Goal: Information Seeking & Learning: Learn about a topic

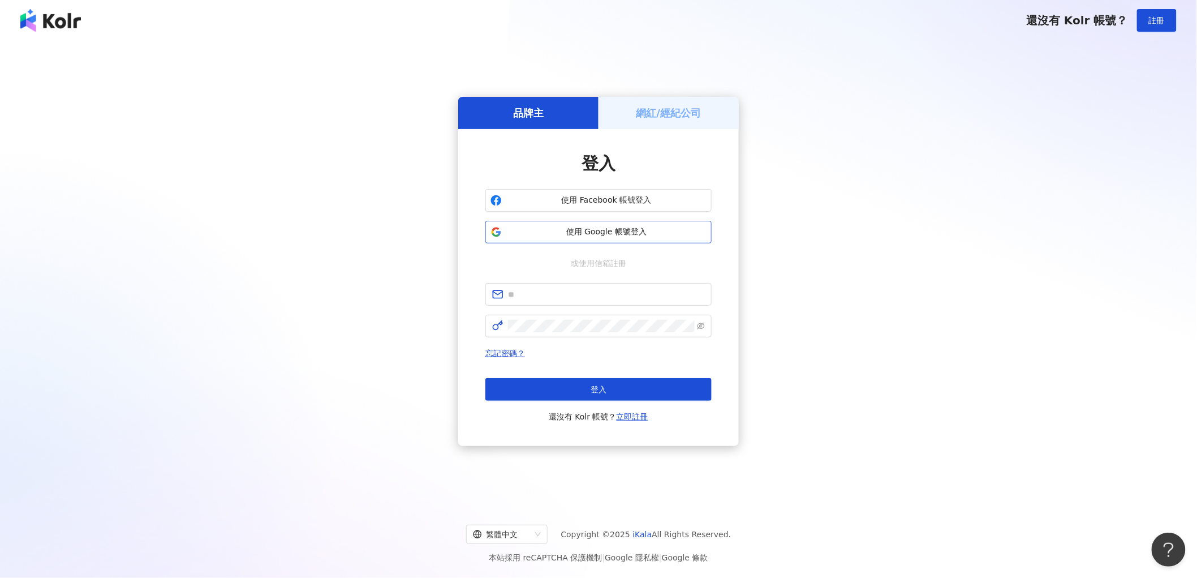
click at [570, 229] on span "使用 Google 帳號登入" at bounding box center [606, 231] width 200 height 11
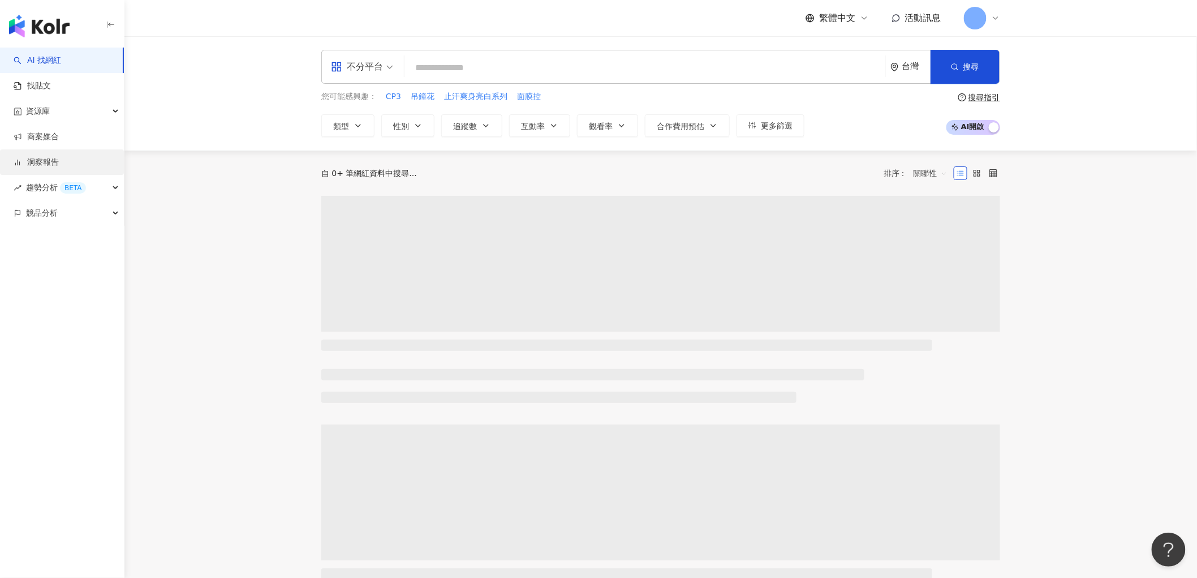
click at [36, 164] on link "洞察報告" at bounding box center [36, 162] width 45 height 11
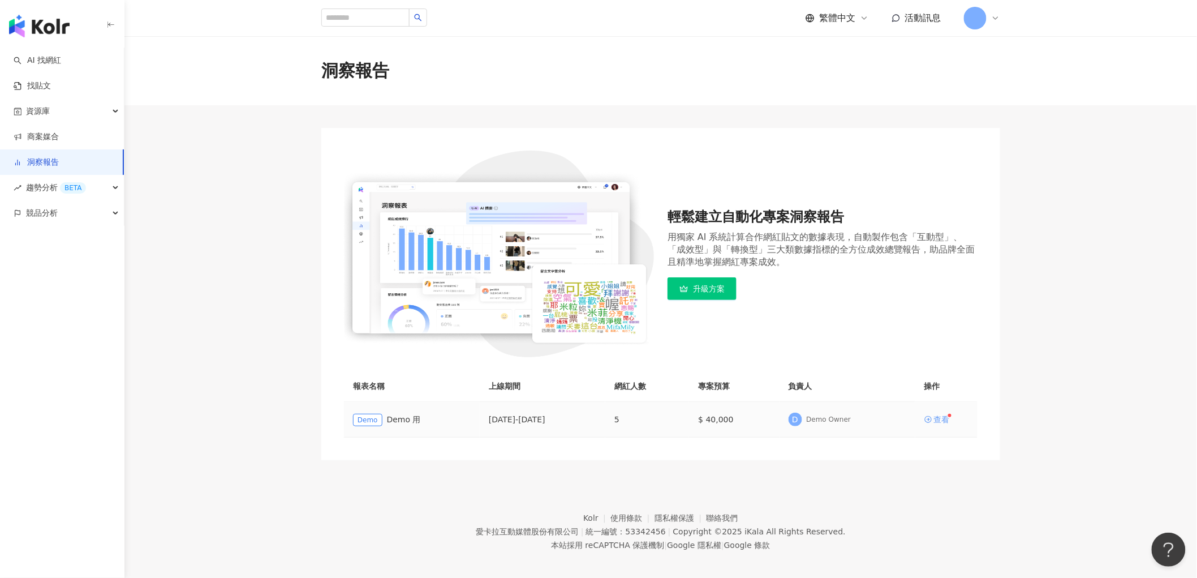
click at [943, 415] on div "查看" at bounding box center [942, 419] width 16 height 8
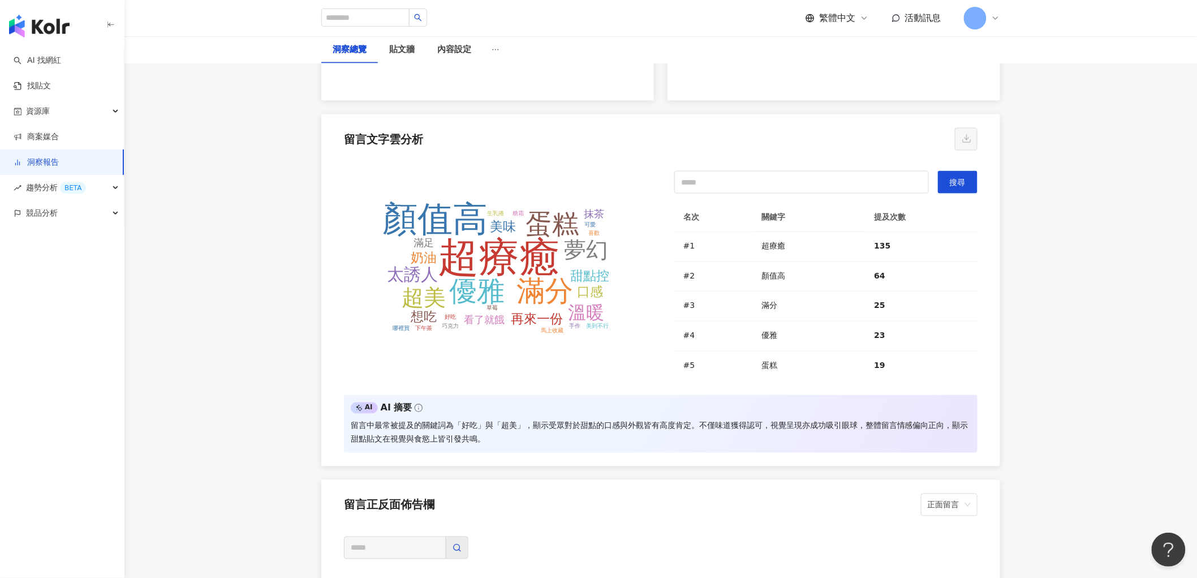
scroll to position [2452, 0]
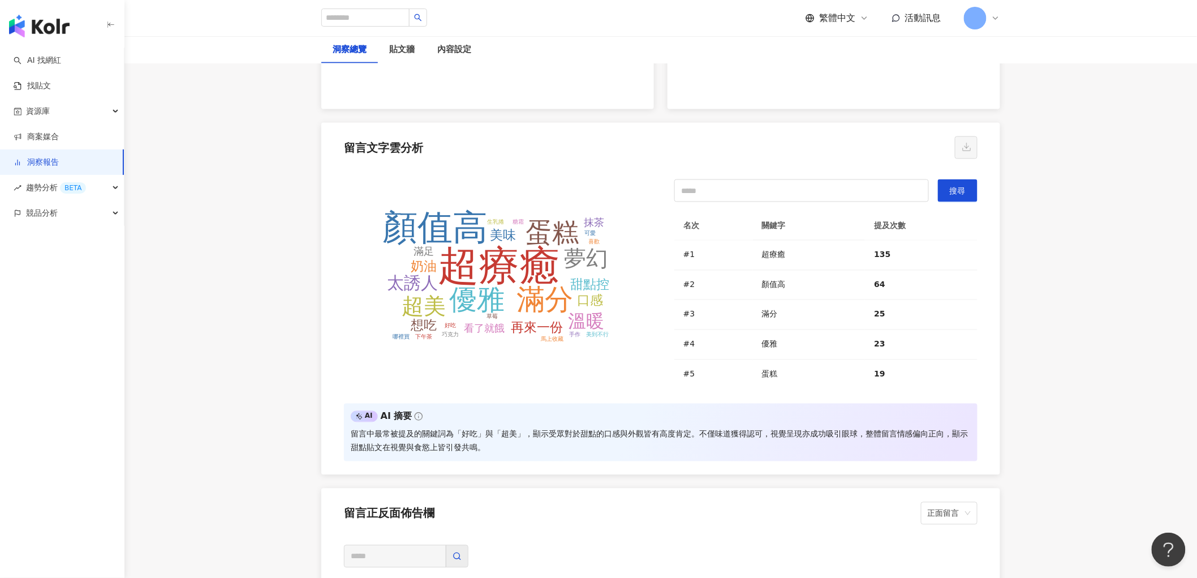
click at [104, 190] on div "趨勢分析 BETA" at bounding box center [62, 187] width 124 height 25
click at [105, 294] on div "競品分析" at bounding box center [62, 289] width 124 height 25
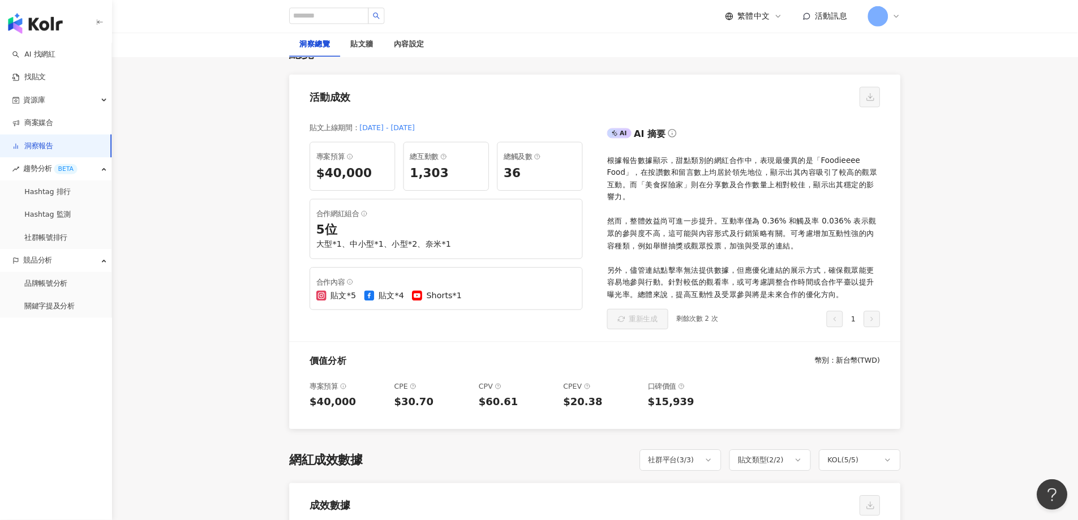
scroll to position [0, 0]
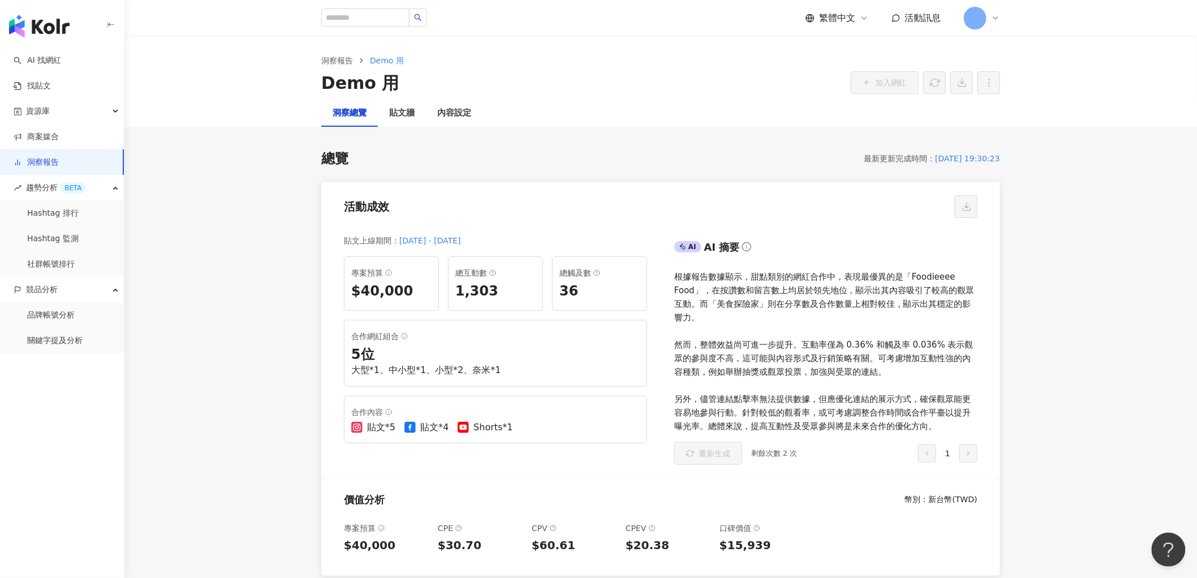
click at [332, 270] on div "貼文上線期間 ： [DATE] - [DATE] 專案預算 $40,000 總互動數 1,303 總觸及數 36 合作網紅組合 5 位 大型*1、中小型*1、…" at bounding box center [490, 351] width 339 height 253
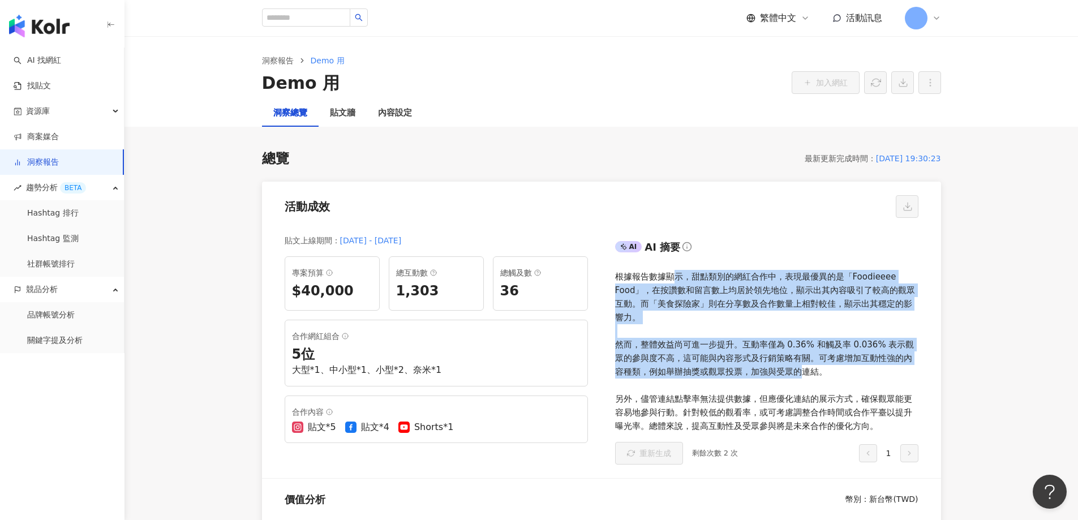
drag, startPoint x: 675, startPoint y: 276, endPoint x: 797, endPoint y: 376, distance: 157.6
click at [797, 376] on div "根據報告數據顯示，甜點類別的網紅合作中，表現最優異的是「Foodieeee Food」，在按讚數和留言數上均居於領先地位，顯示出其內容吸引了較高的觀眾互動。而…" at bounding box center [766, 351] width 303 height 163
click at [787, 361] on div "根據報告數據顯示，甜點類別的網紅合作中，表現最優異的是「Foodieeee Food」，在按讚數和留言數上均居於領先地位，顯示出其內容吸引了較高的觀眾互動。而…" at bounding box center [766, 351] width 303 height 163
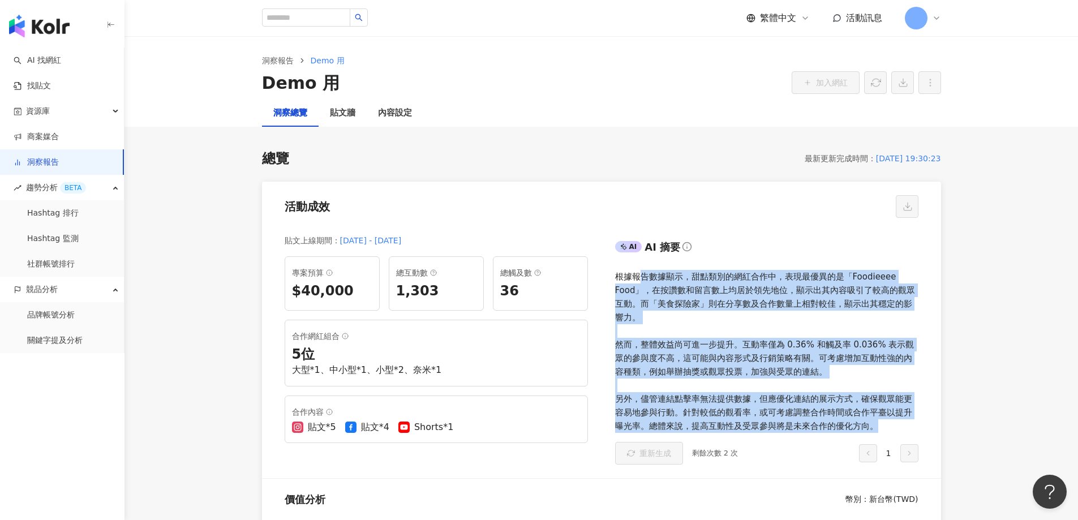
drag, startPoint x: 639, startPoint y: 276, endPoint x: 942, endPoint y: 423, distance: 335.8
click at [940, 425] on div "AI AI 摘要 根據報告數據顯示，甜點類別的網紅合作中，表現最優異的是「Foodieeee Food」，在按讚數和留言數上均居於領先地位，顯示出其內容吸引了…" at bounding box center [770, 351] width 339 height 253
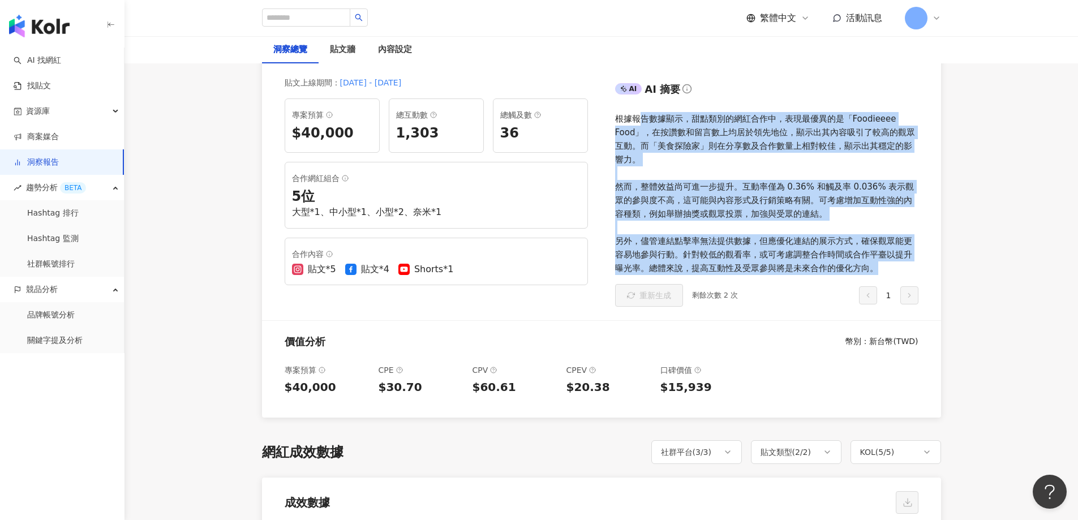
scroll to position [226, 0]
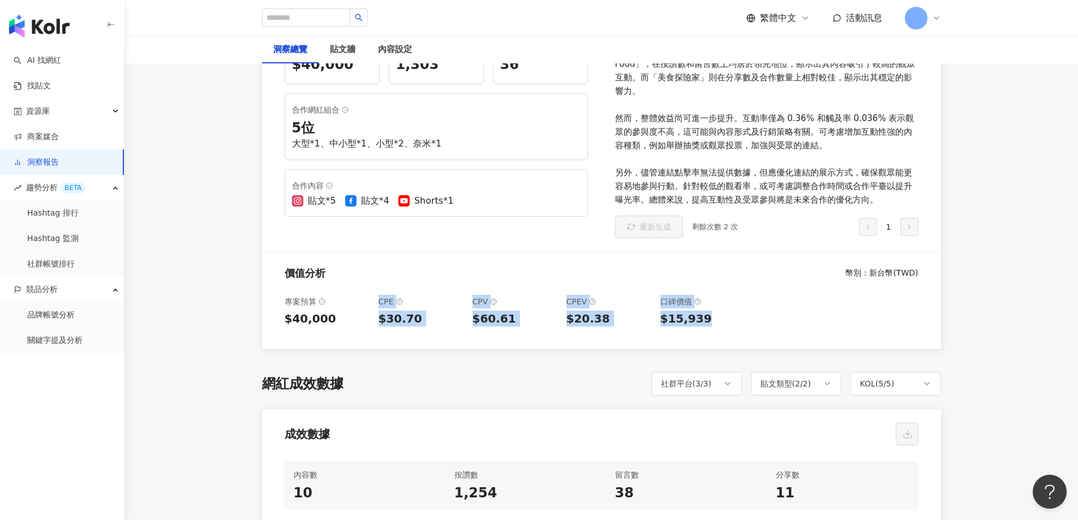
drag, startPoint x: 710, startPoint y: 317, endPoint x: 368, endPoint y: 303, distance: 341.5
click at [377, 303] on div "專案預算 $40,000 CPE $30.70 CPV $60.61 CPEV $20.38 口碑價值 $15,939" at bounding box center [601, 317] width 679 height 63
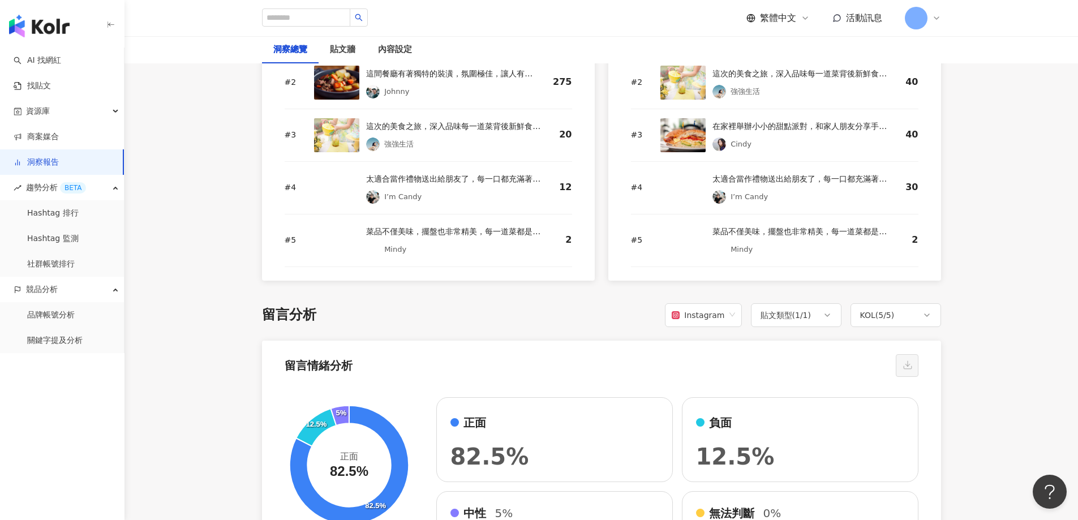
scroll to position [1867, 0]
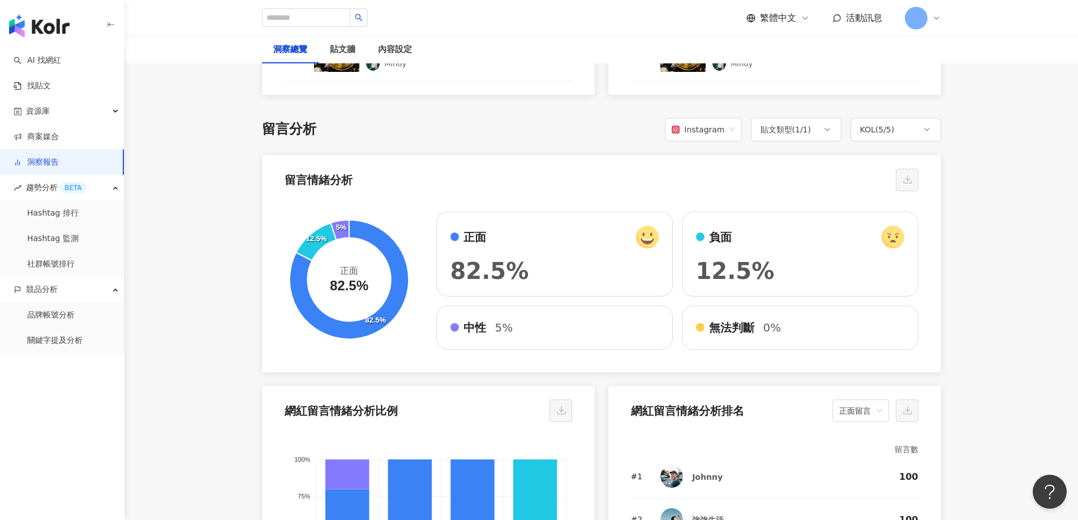
click at [758, 270] on span "12.5%" at bounding box center [735, 271] width 79 height 26
click at [827, 232] on div "負面" at bounding box center [800, 237] width 208 height 23
drag, startPoint x: 703, startPoint y: 232, endPoint x: 698, endPoint y: 258, distance: 26.4
click at [702, 232] on div "負面" at bounding box center [800, 237] width 208 height 23
click at [699, 259] on span "12.5%" at bounding box center [735, 271] width 79 height 26
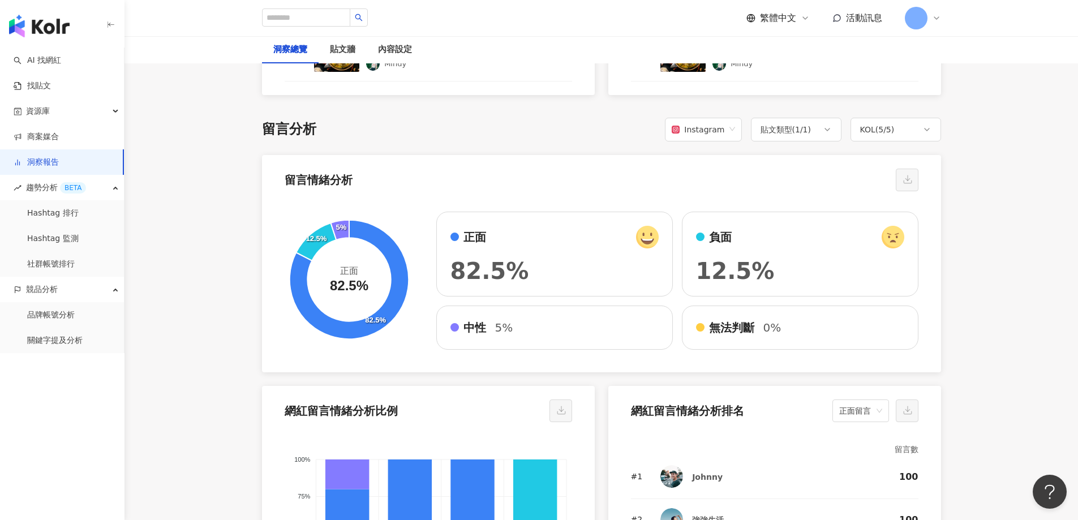
drag, startPoint x: 502, startPoint y: 329, endPoint x: 478, endPoint y: 329, distance: 24.3
click at [501, 329] on span "5%" at bounding box center [504, 328] width 18 height 16
click at [478, 329] on div "中性 5%" at bounding box center [554, 328] width 208 height 16
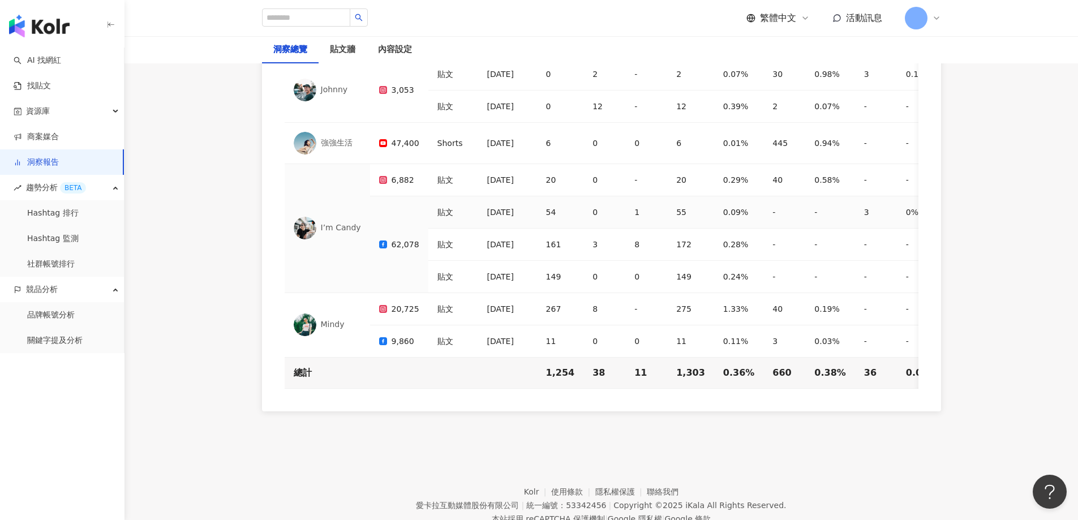
scroll to position [3493, 0]
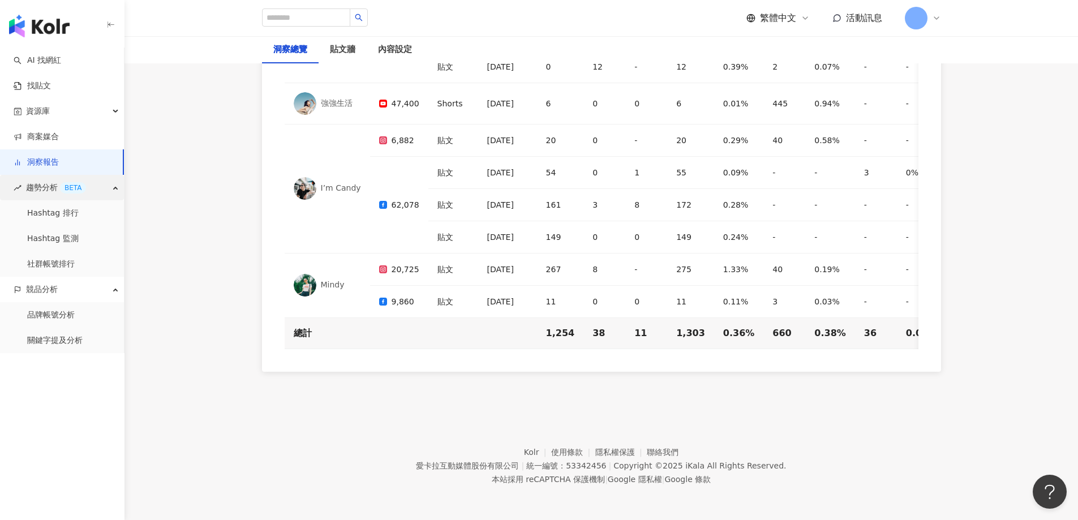
click at [49, 188] on span "趨勢分析 BETA" at bounding box center [56, 187] width 60 height 25
click at [63, 209] on link "Hashtag 排行" at bounding box center [52, 213] width 51 height 11
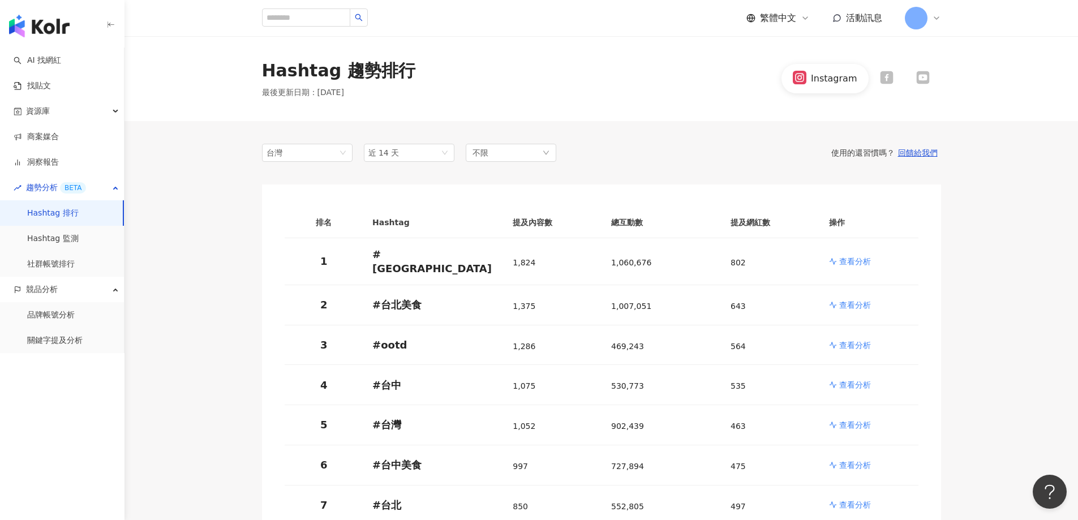
click at [884, 79] on icon at bounding box center [886, 77] width 13 height 13
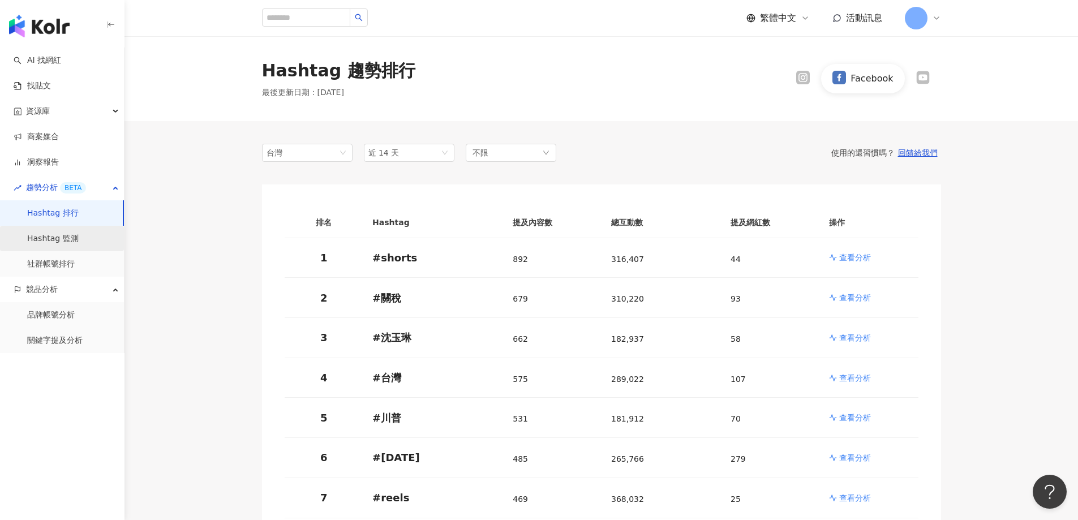
click at [59, 233] on link "Hashtag 監測" at bounding box center [52, 238] width 51 height 11
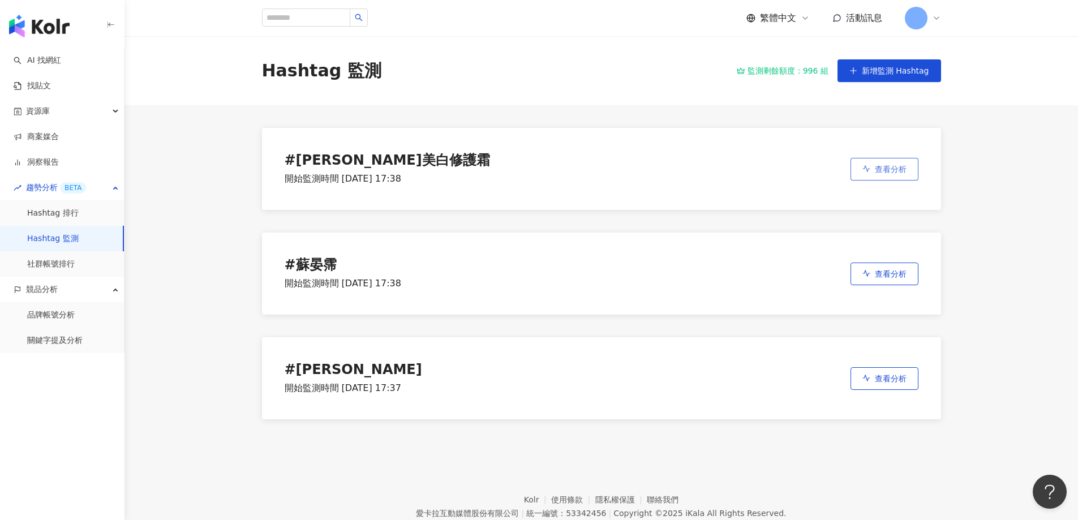
click at [895, 168] on span "查看分析" at bounding box center [891, 169] width 32 height 9
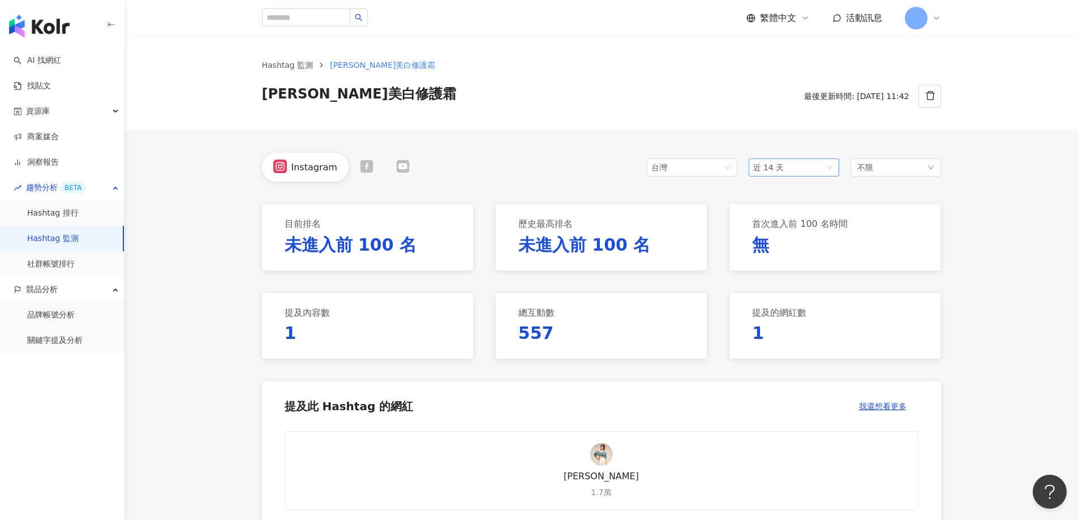
click at [760, 164] on span "近 14 天" at bounding box center [768, 167] width 31 height 9
click at [779, 242] on div "近六個月" at bounding box center [794, 248] width 72 height 12
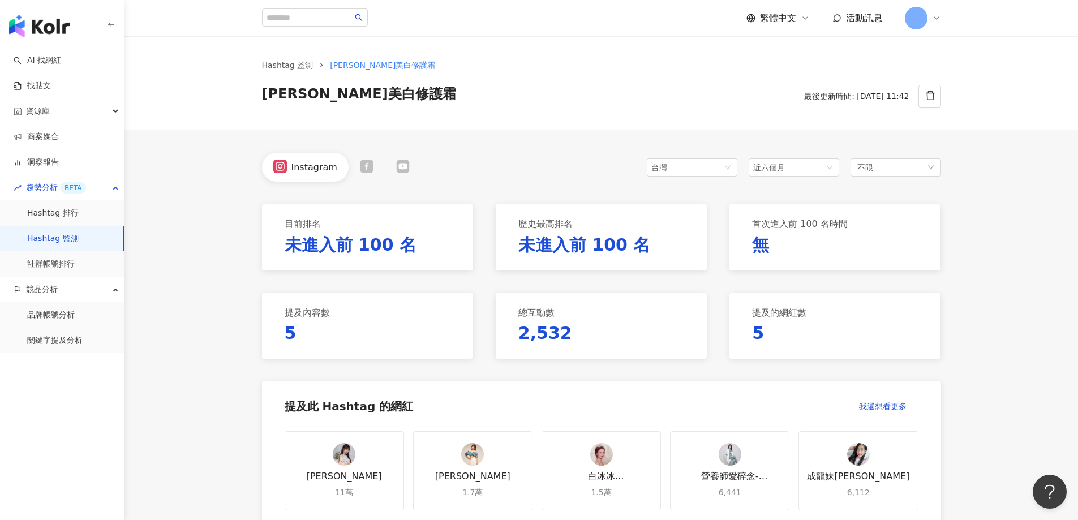
click at [362, 165] on icon at bounding box center [367, 167] width 14 height 14
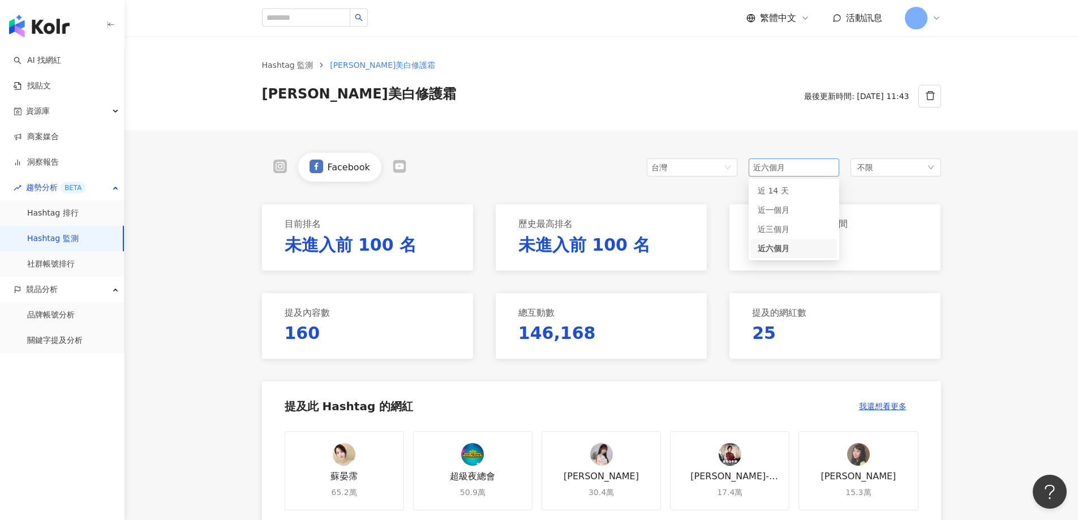
click at [789, 168] on span "近六個月" at bounding box center [793, 167] width 81 height 17
click at [304, 330] on p "160" at bounding box center [303, 333] width 36 height 24
drag, startPoint x: 293, startPoint y: 311, endPoint x: 351, endPoint y: 334, distance: 62.2
click at [351, 334] on div "提及內容數 160" at bounding box center [367, 326] width 211 height 66
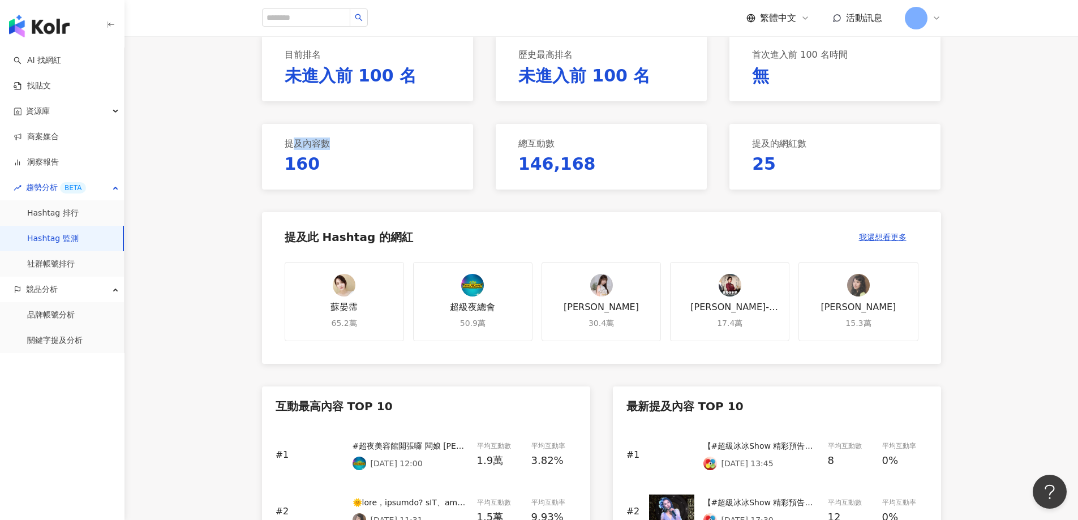
scroll to position [170, 0]
click at [565, 173] on p "146,168" at bounding box center [557, 164] width 78 height 24
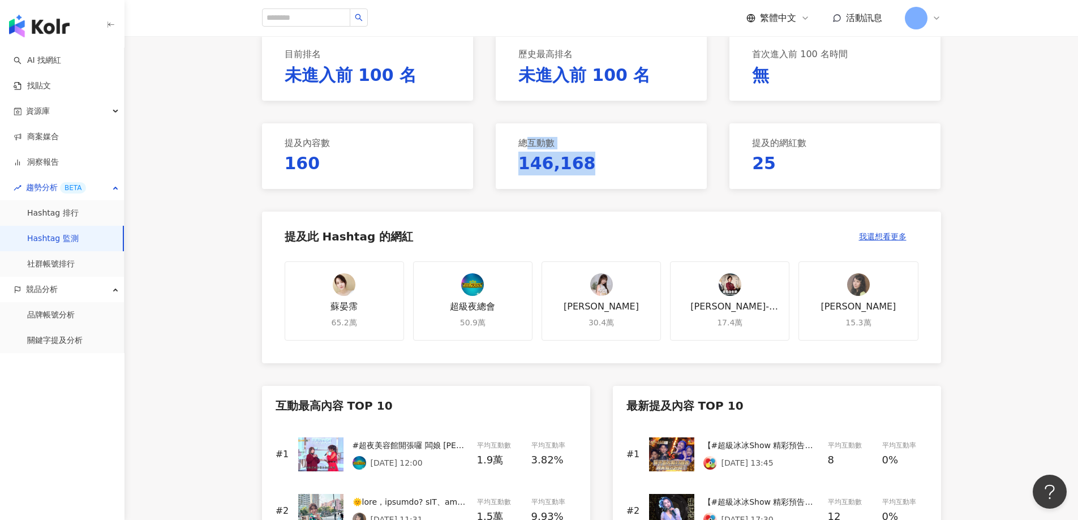
drag, startPoint x: 528, startPoint y: 143, endPoint x: 599, endPoint y: 156, distance: 71.4
click at [599, 156] on div "總互動數 146,168" at bounding box center [601, 156] width 211 height 66
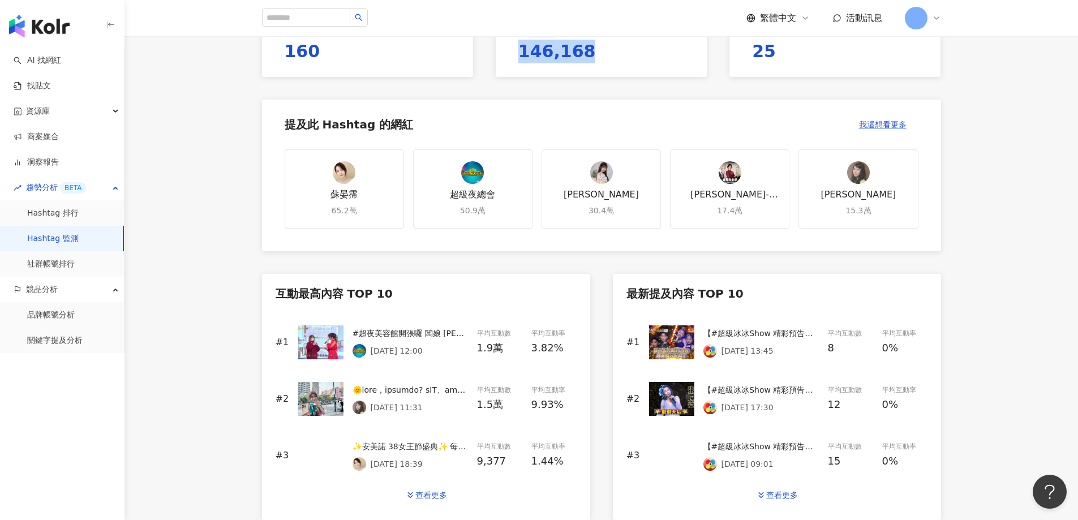
scroll to position [283, 0]
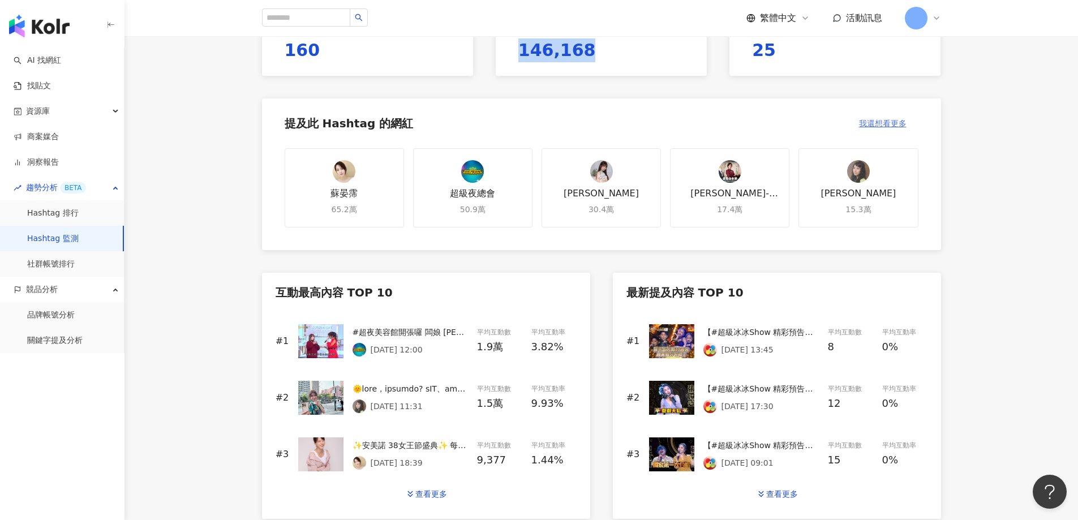
click at [876, 123] on span "我還想看更多" at bounding box center [883, 123] width 48 height 9
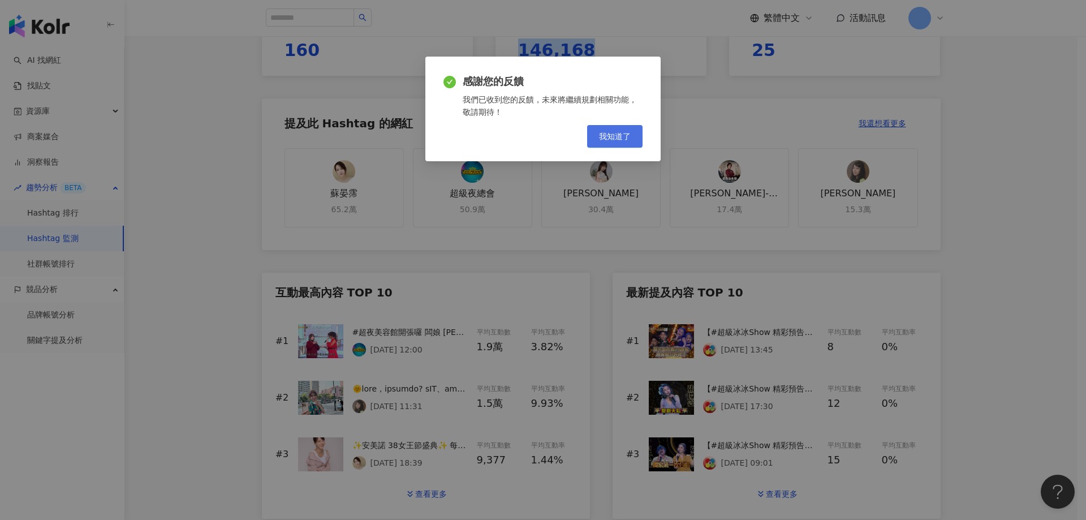
click at [627, 137] on span "我知道了" at bounding box center [615, 136] width 32 height 9
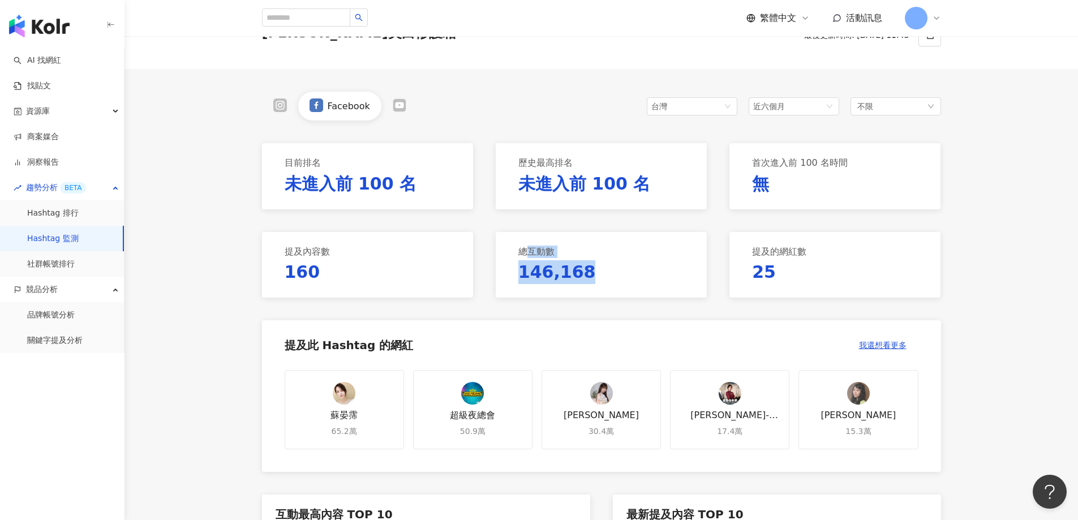
scroll to position [0, 0]
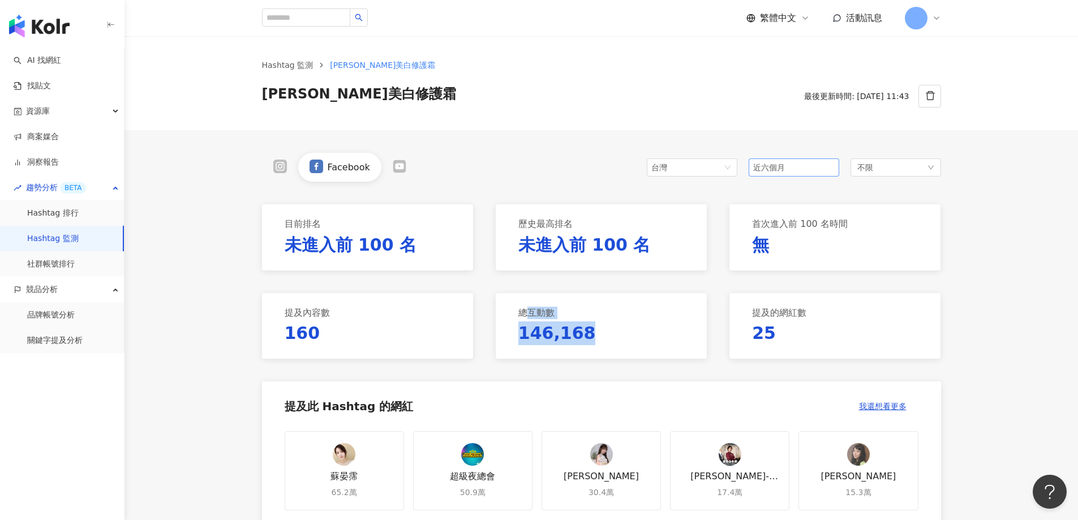
click at [790, 159] on span "近六個月" at bounding box center [793, 167] width 81 height 17
click at [879, 165] on div "不限" at bounding box center [895, 167] width 91 height 18
click at [671, 165] on div "台灣" at bounding box center [669, 167] width 37 height 17
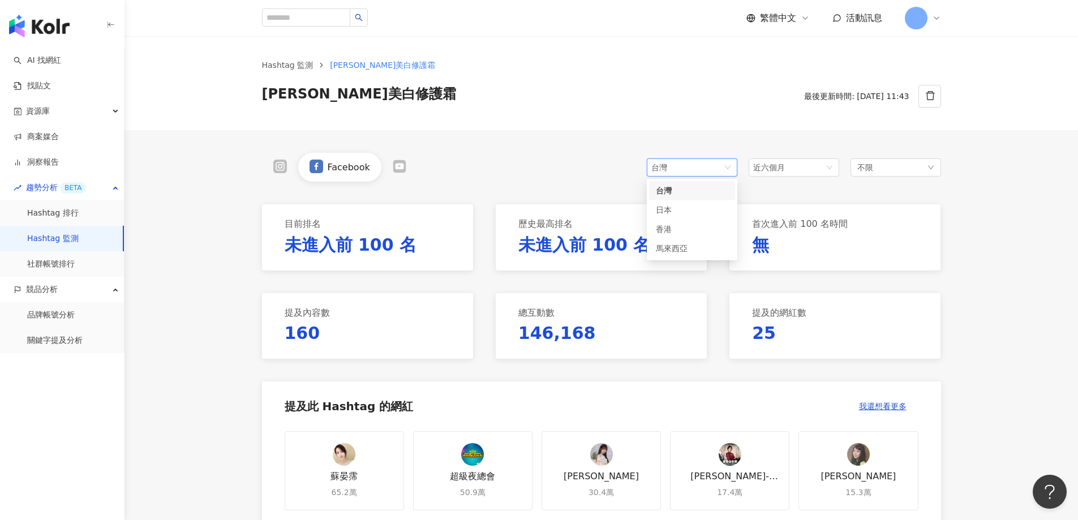
click at [574, 156] on div "Facebook 台灣 tw jp 台灣 日本 [GEOGRAPHIC_DATA] 近六個月 14d 1m 近 14 天 近一個月 近三個月 近六個月 不限" at bounding box center [601, 167] width 679 height 29
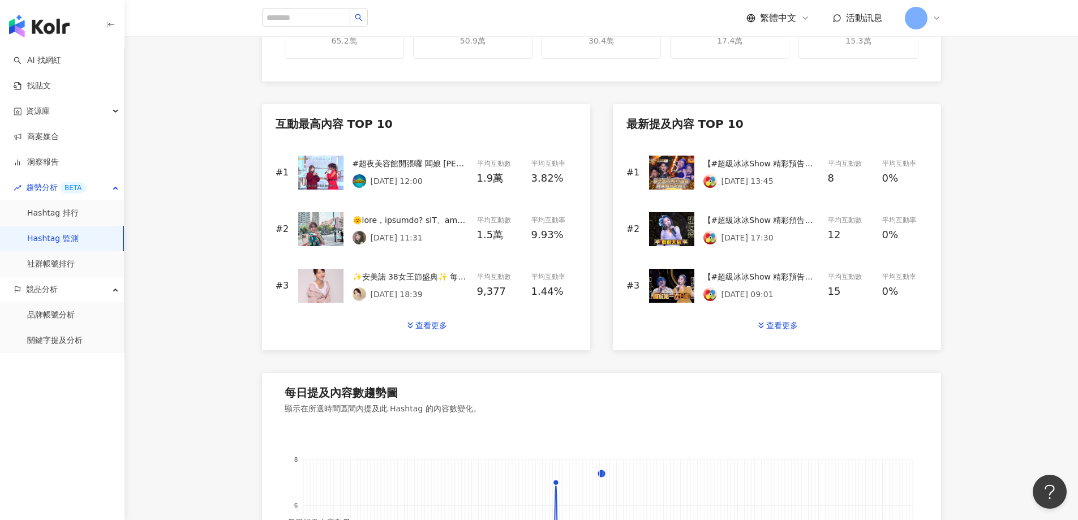
scroll to position [453, 0]
click at [437, 326] on div "查看更多" at bounding box center [431, 324] width 32 height 9
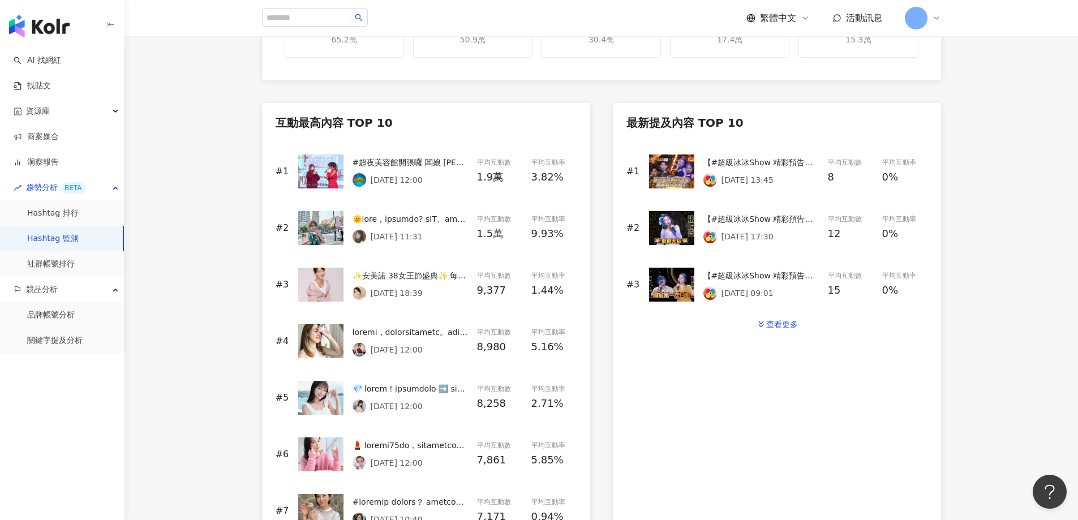
click at [512, 339] on div "8,980" at bounding box center [499, 346] width 45 height 17
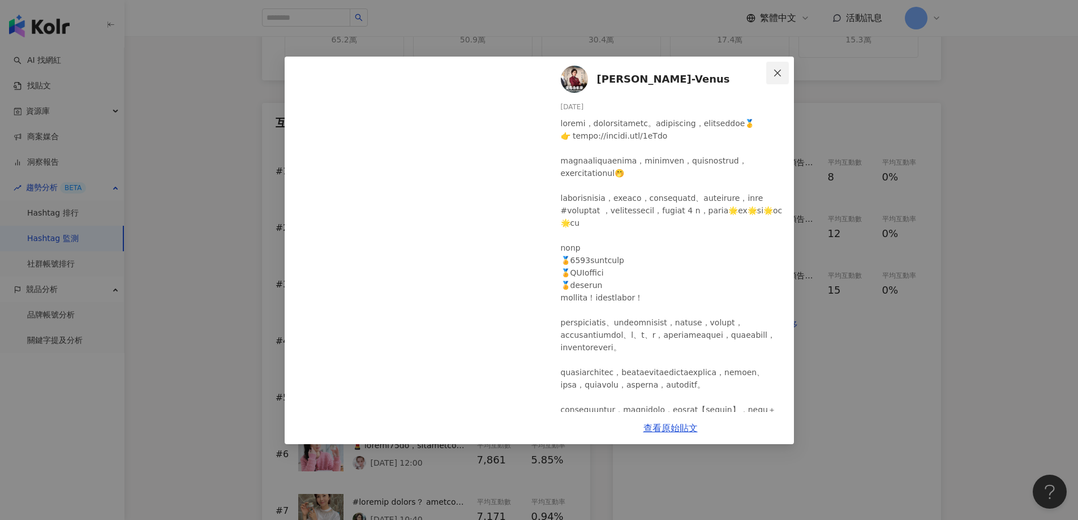
click at [776, 72] on icon "close" at bounding box center [777, 72] width 9 height 9
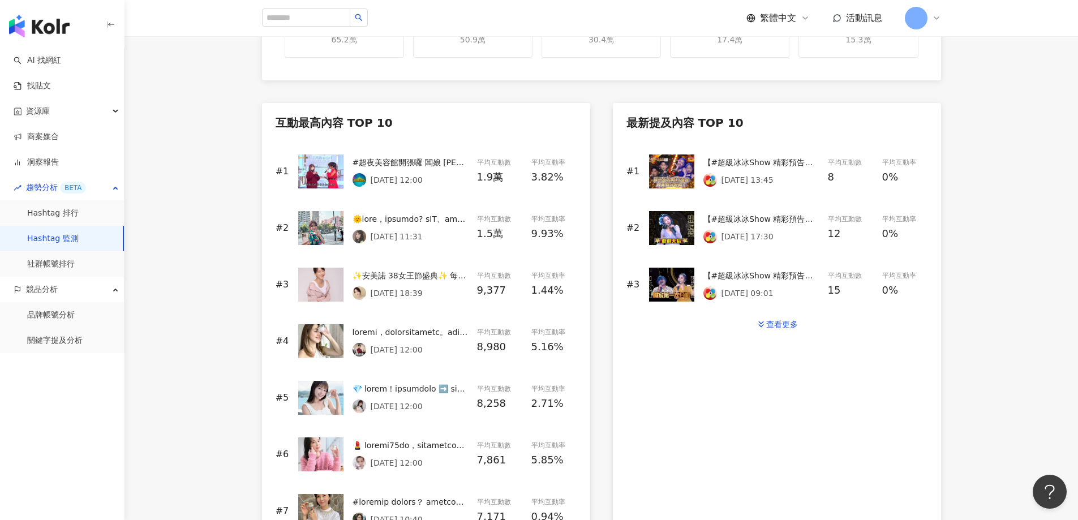
click at [329, 336] on img at bounding box center [320, 341] width 45 height 34
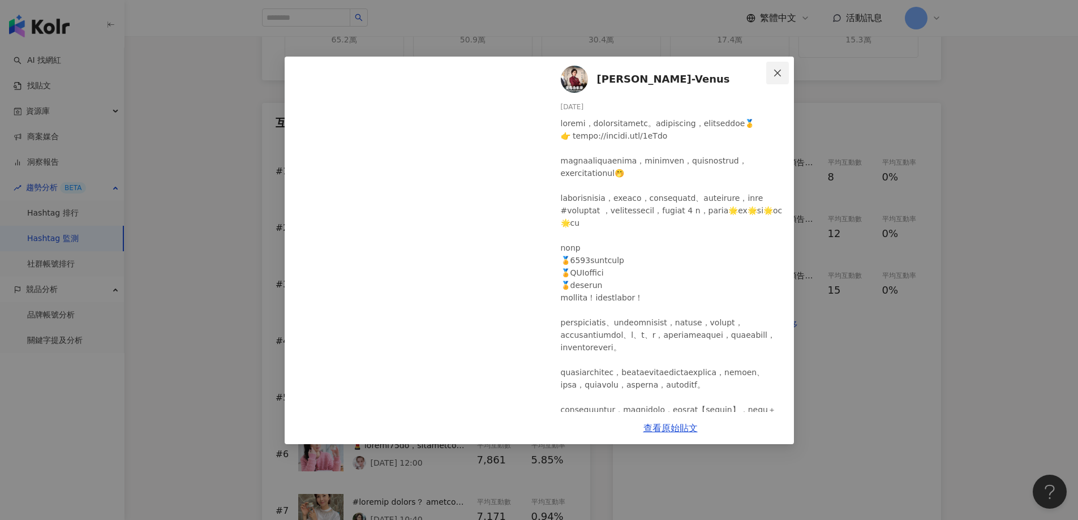
click at [778, 66] on button "Close" at bounding box center [777, 73] width 23 height 23
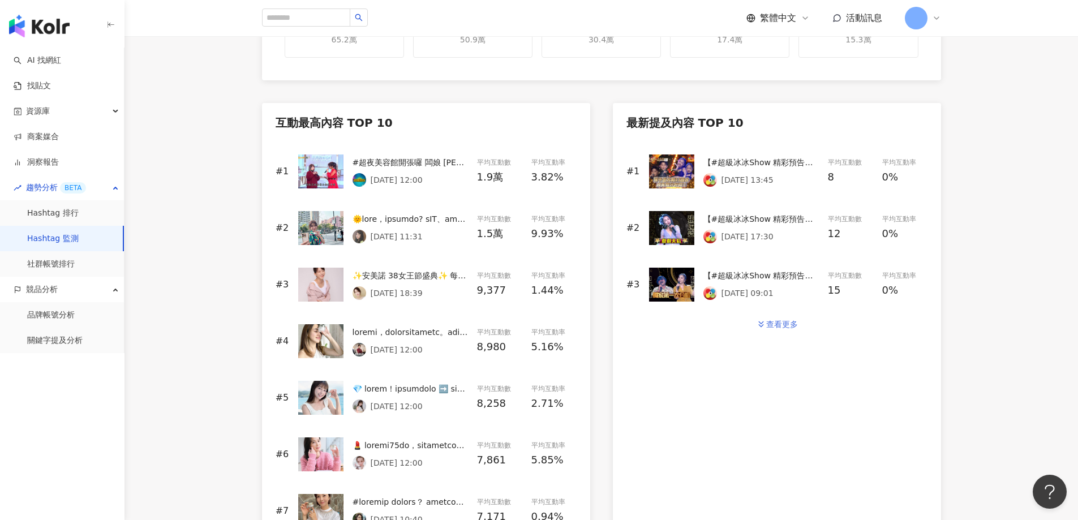
click at [780, 321] on div "查看更多" at bounding box center [782, 324] width 32 height 9
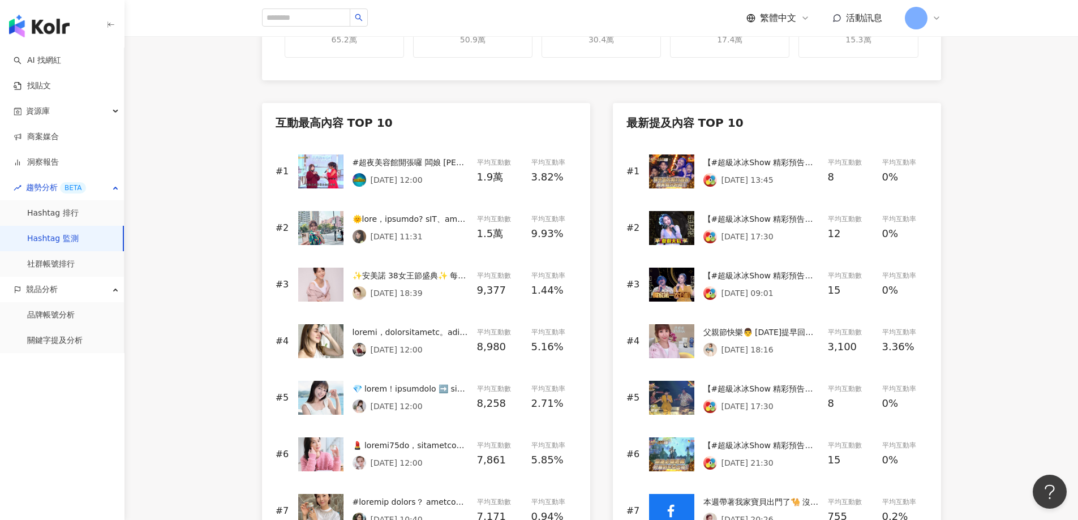
click at [764, 333] on div "父親節快樂👨 [DATE]提早回嘉過父親節～ 因為[DATE]有很重要的任務❗️ 不是唱歌🎤 改換當演員🤭🤭🤭 #半日演員初體驗 真的體會到隔行如隔山 專業演…" at bounding box center [760, 332] width 115 height 12
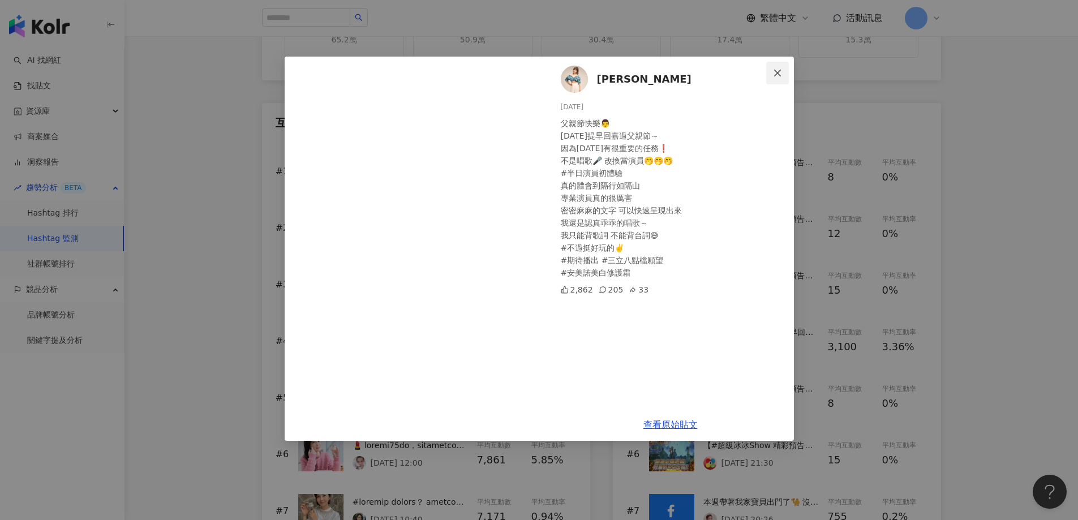
click at [776, 73] on icon "close" at bounding box center [777, 72] width 9 height 9
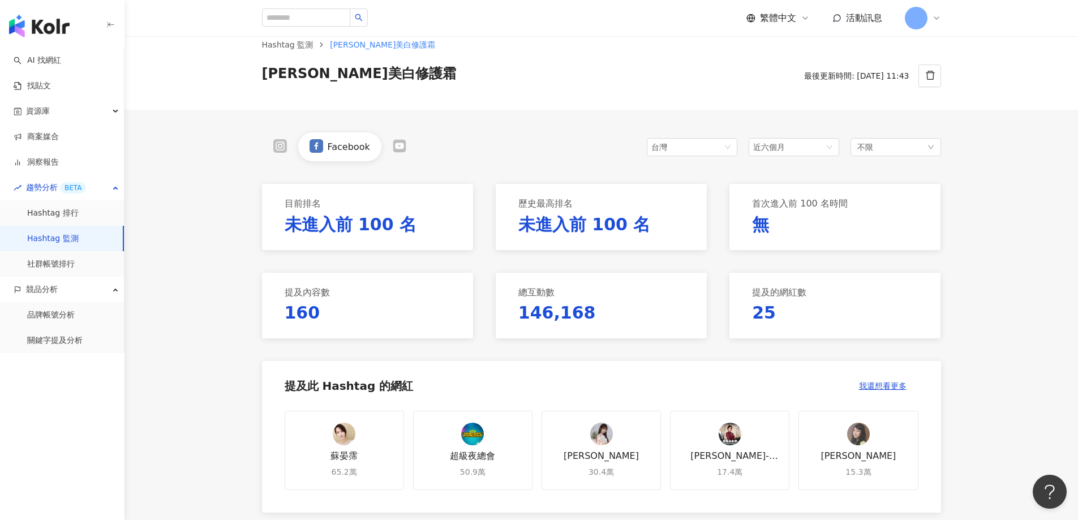
scroll to position [0, 0]
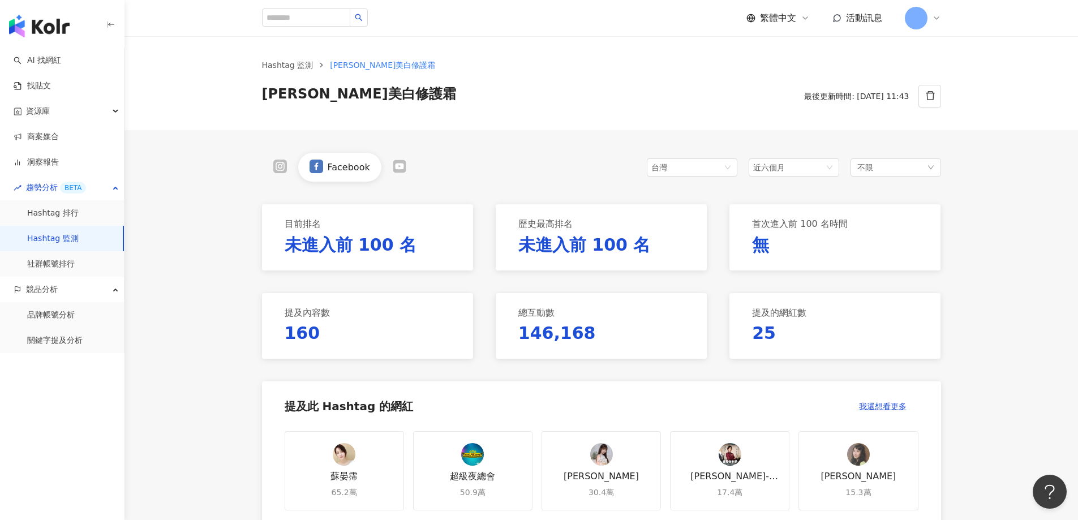
click at [398, 167] on icon at bounding box center [399, 166] width 2 height 2
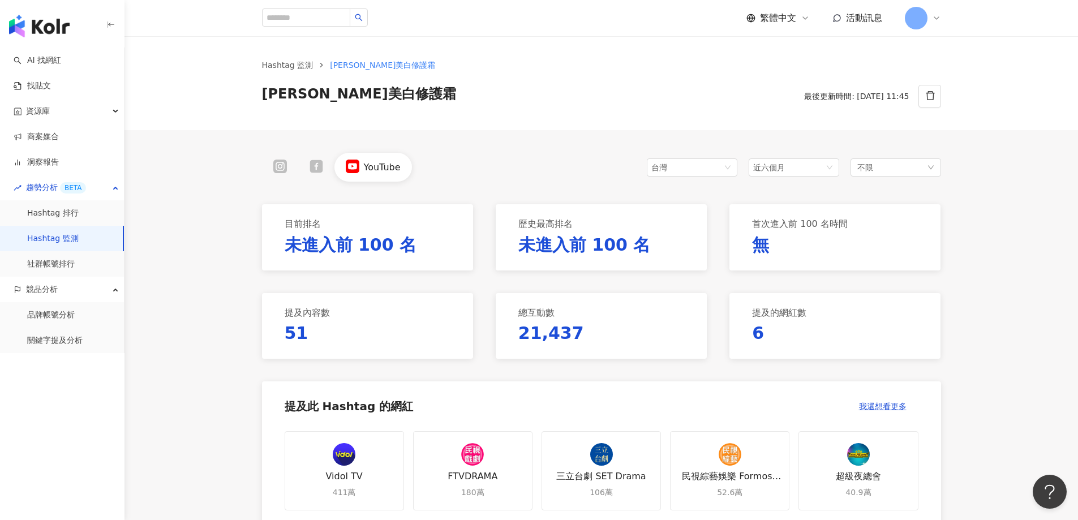
click at [278, 170] on icon at bounding box center [279, 166] width 7 height 7
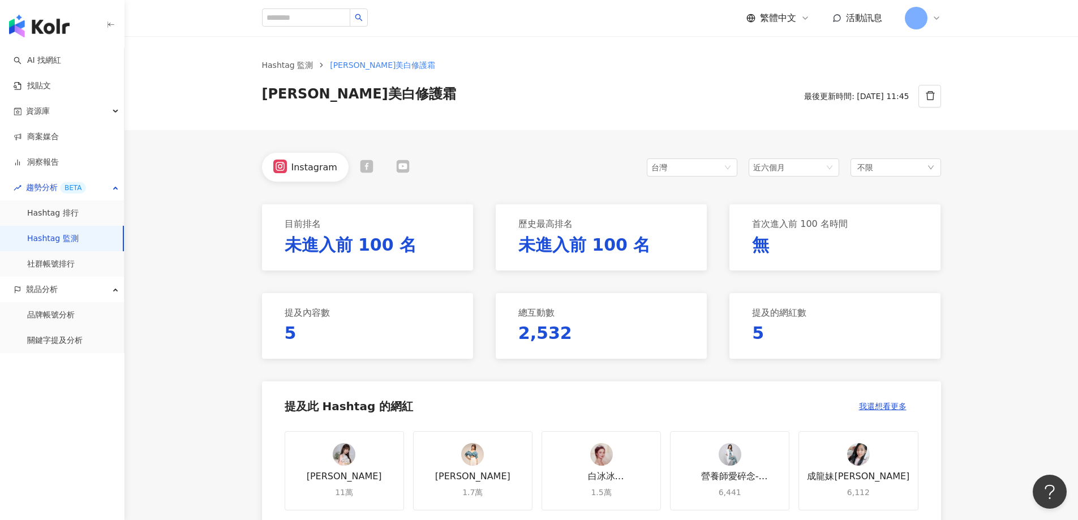
click at [364, 167] on icon at bounding box center [366, 166] width 13 height 13
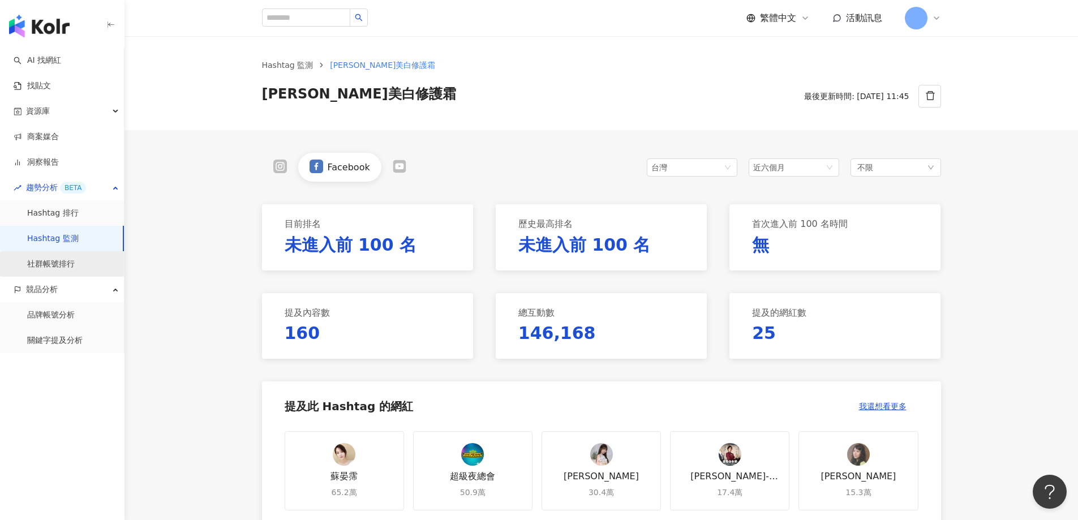
click at [68, 269] on link "社群帳號排行" at bounding box center [51, 264] width 48 height 11
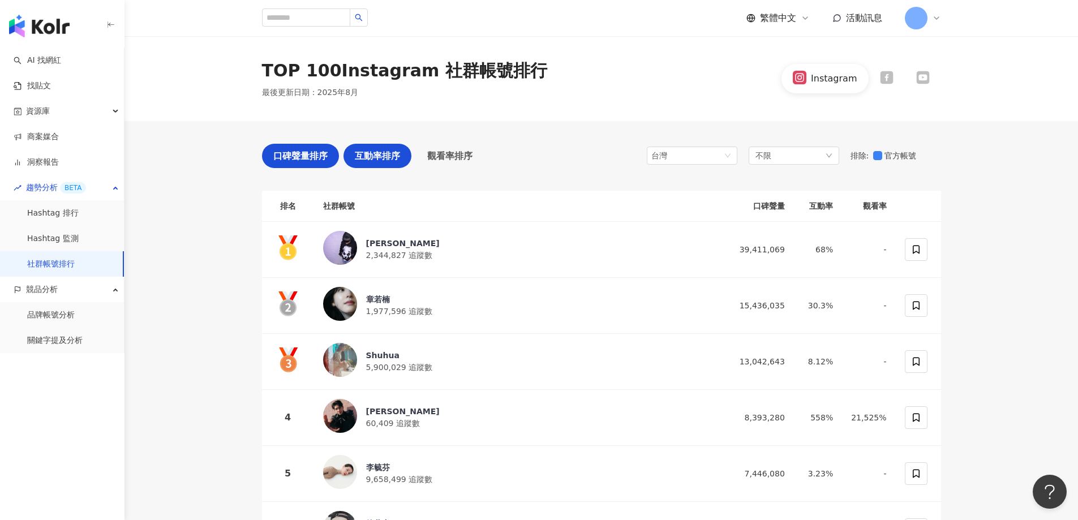
click at [372, 152] on span "互動率排序" at bounding box center [377, 156] width 45 height 14
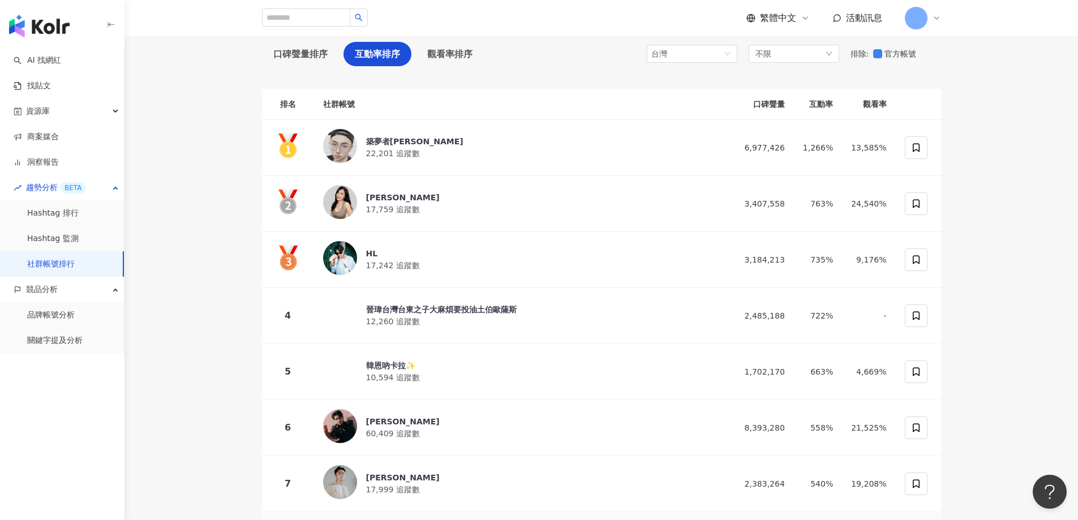
scroll to position [57, 0]
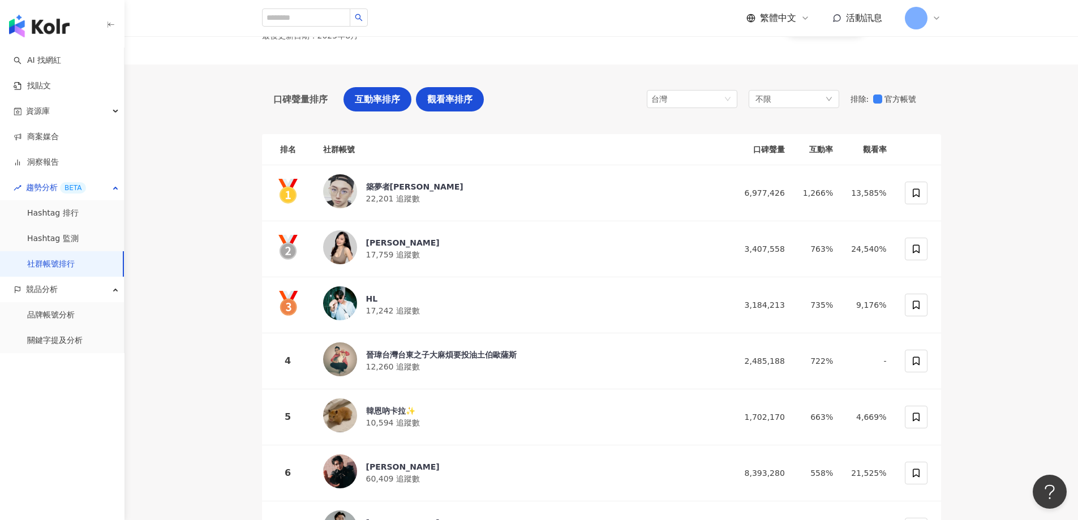
click at [445, 96] on span "觀看率排序" at bounding box center [449, 99] width 45 height 14
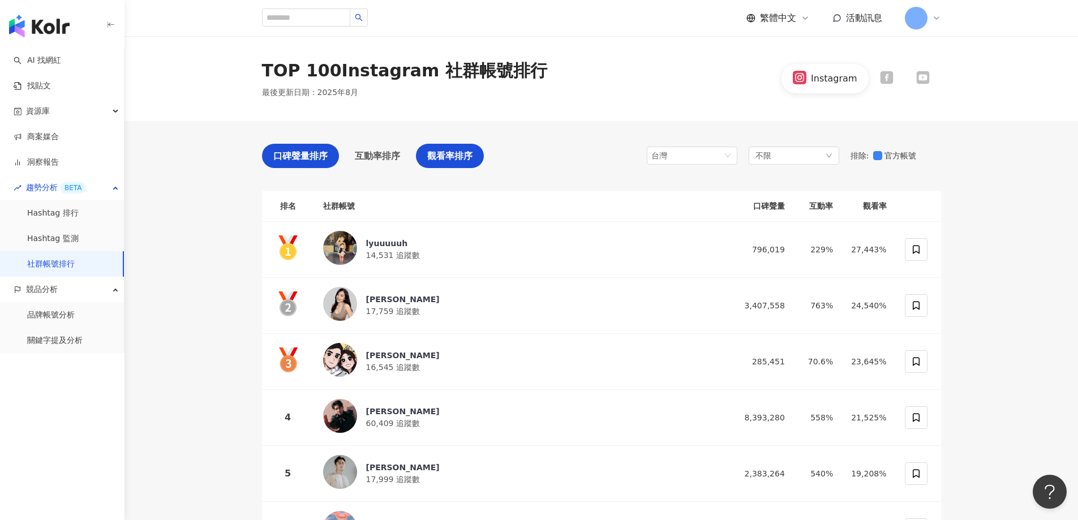
click at [305, 160] on span "口碑聲量排序" at bounding box center [300, 156] width 54 height 14
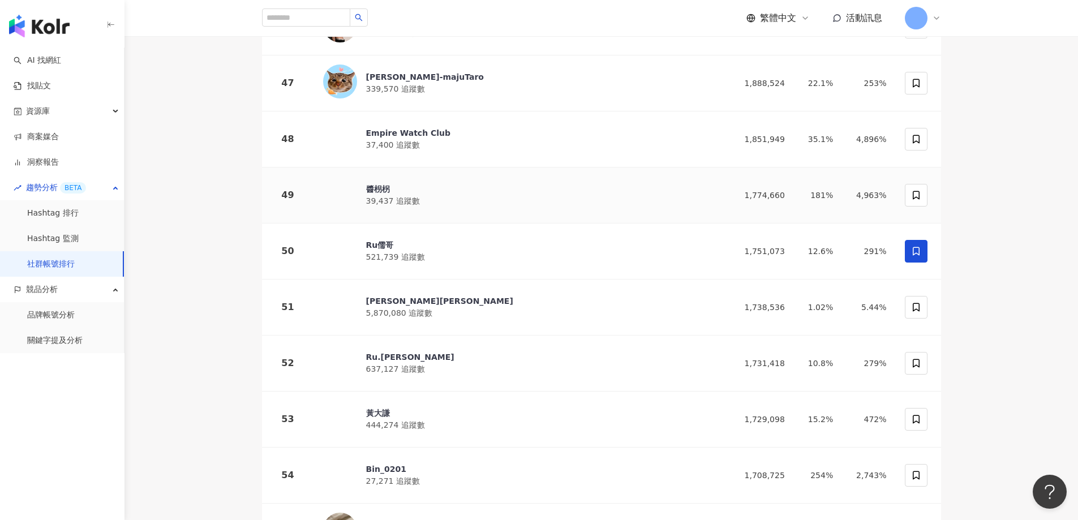
scroll to position [2942, 0]
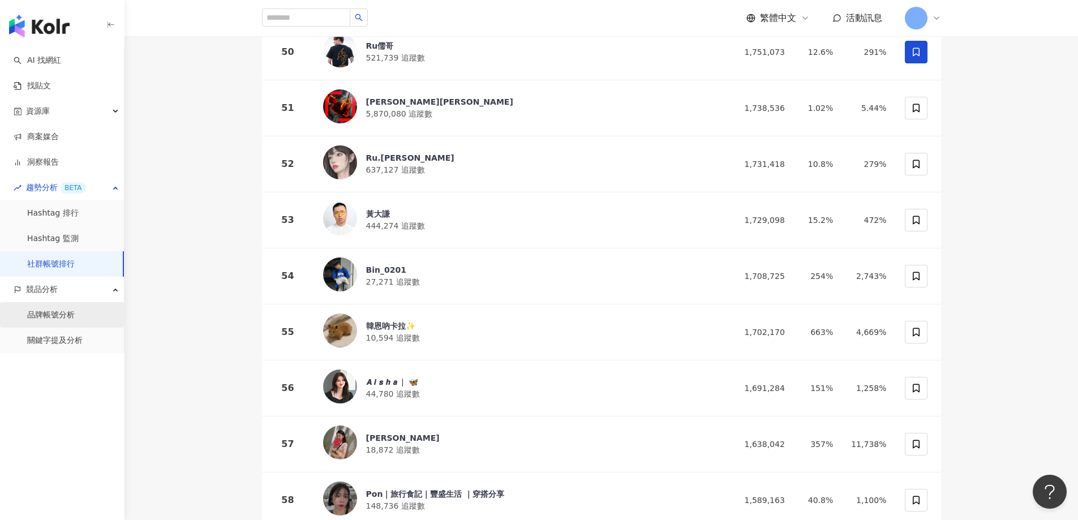
click at [53, 313] on link "品牌帳號分析" at bounding box center [51, 315] width 48 height 11
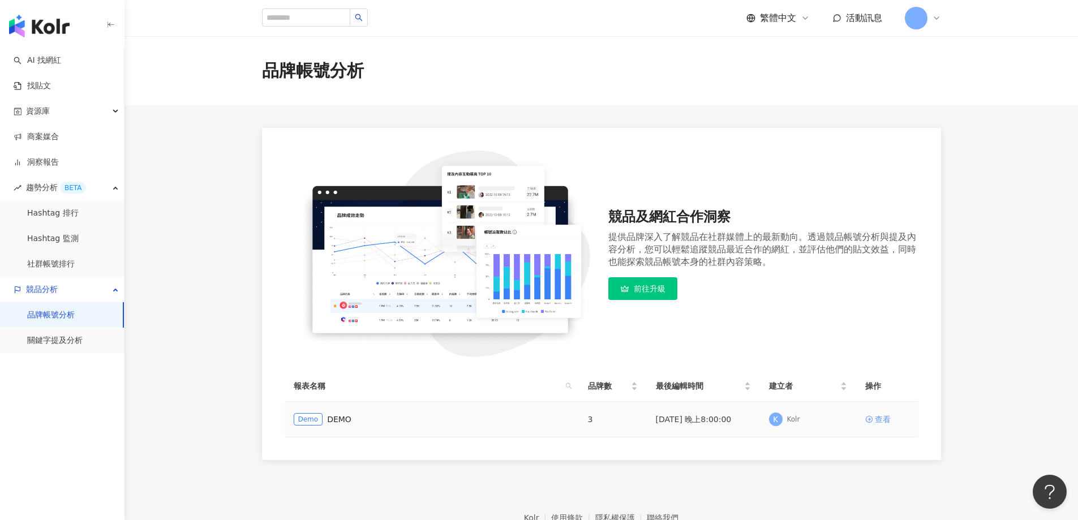
click at [888, 419] on div "查看" at bounding box center [883, 419] width 16 height 12
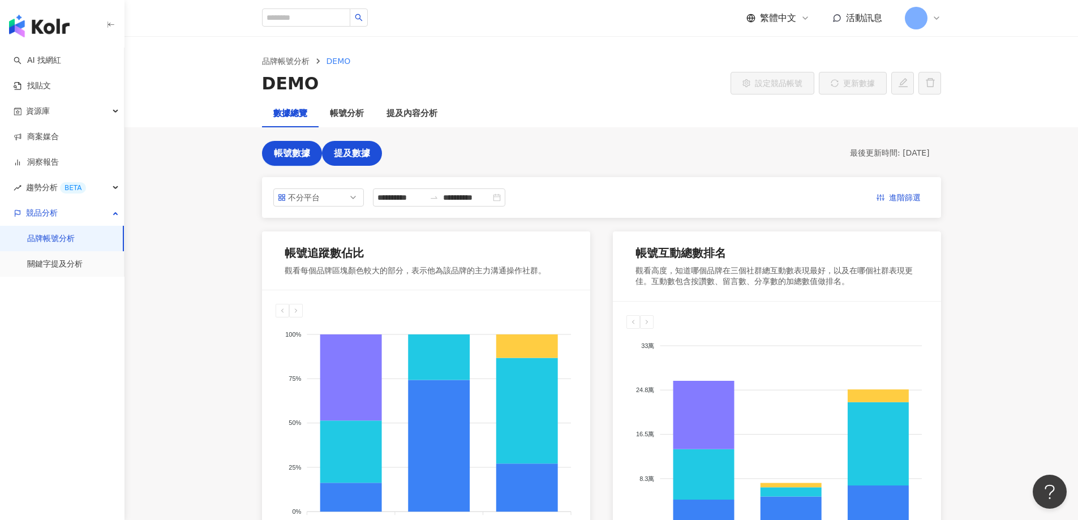
click at [362, 152] on span "提及數據" at bounding box center [352, 153] width 36 height 10
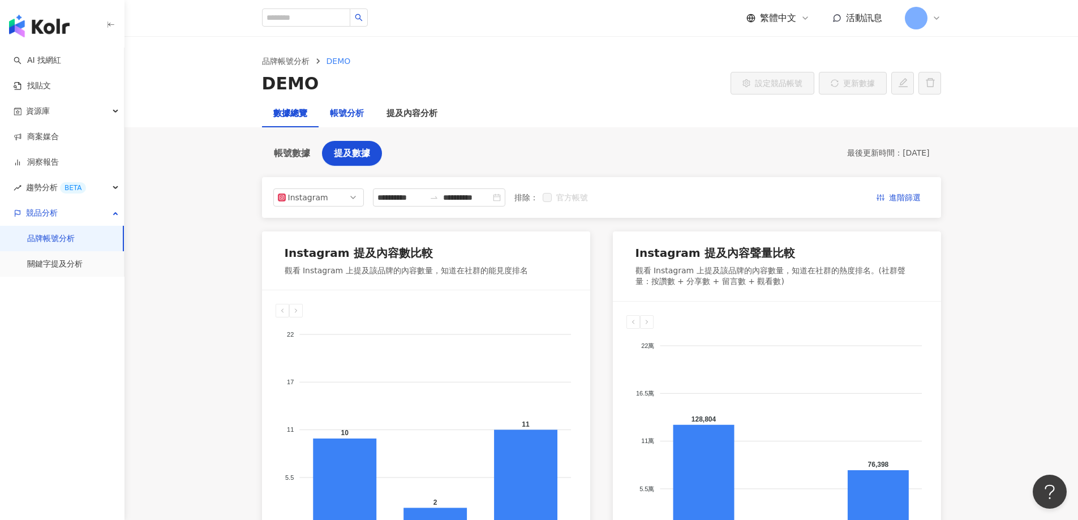
click at [341, 108] on div "帳號分析" at bounding box center [347, 114] width 34 height 14
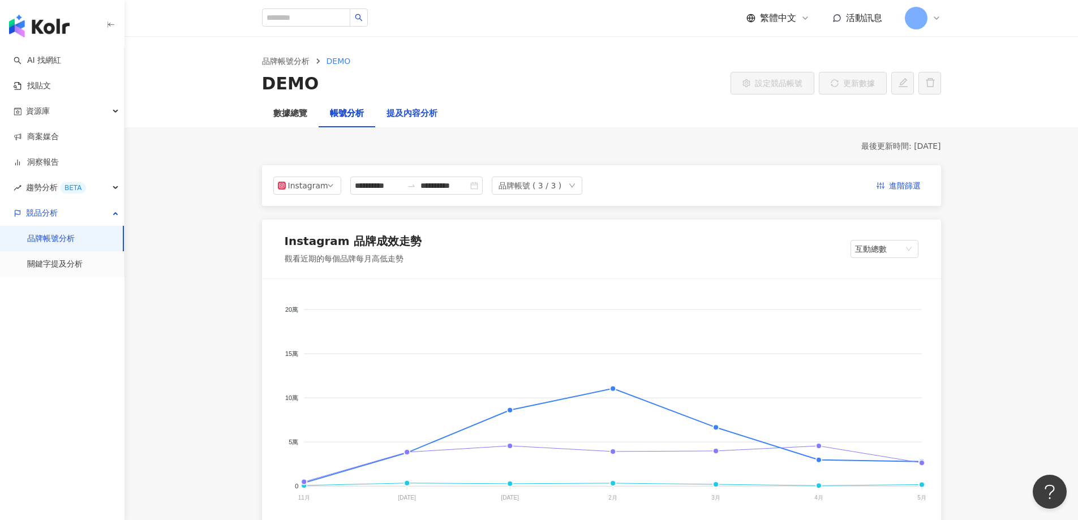
click at [432, 119] on div "提及內容分析" at bounding box center [411, 114] width 51 height 14
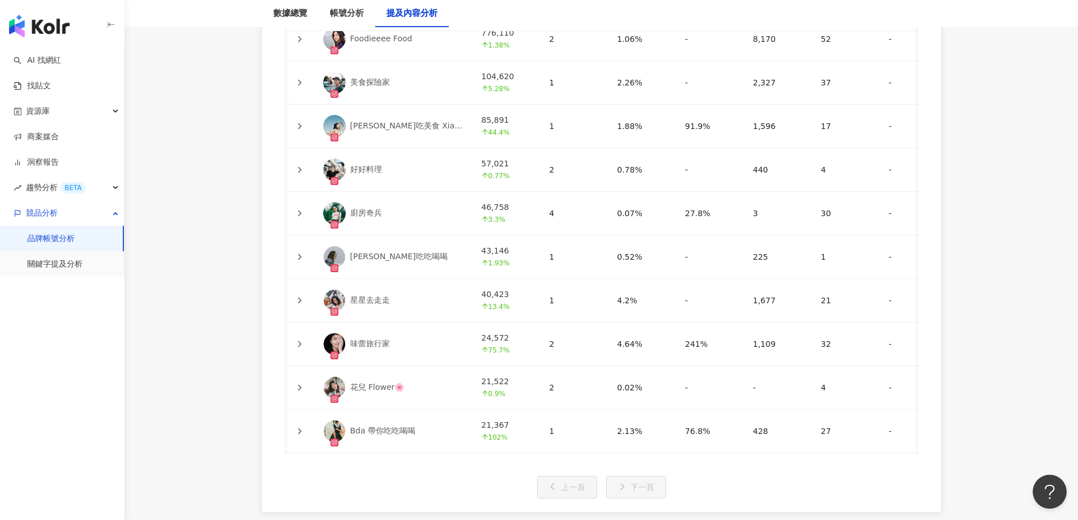
scroll to position [0, 227]
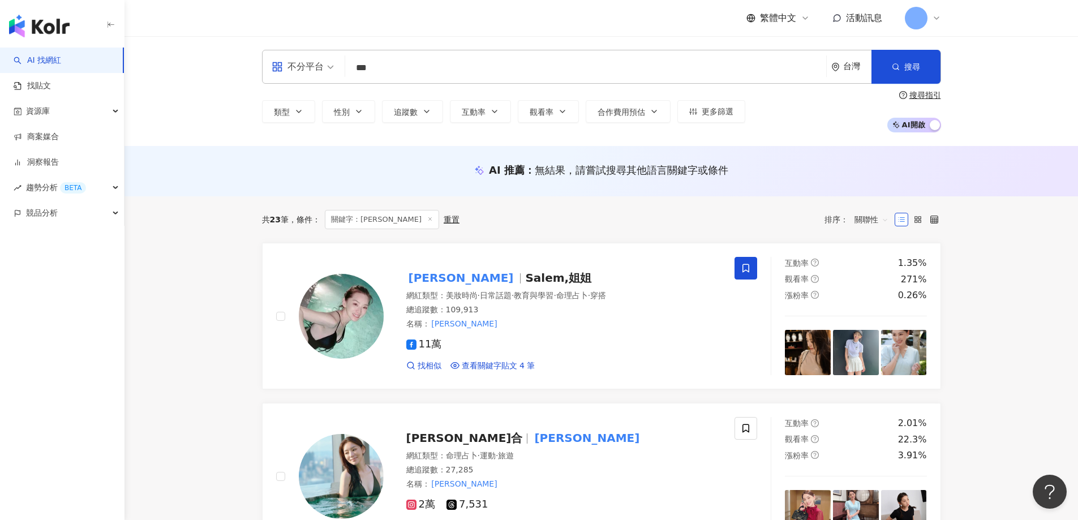
click at [402, 329] on div "賴芊合 Salem,姐姐 網紅類型 ： 美妝時尚 · 日常話題 · 教育與學習 · 命理占卜 · 穿搭 總追蹤數 ： 109,913 名稱 ： 賴芊合 11萬…" at bounding box center [553, 316] width 338 height 110
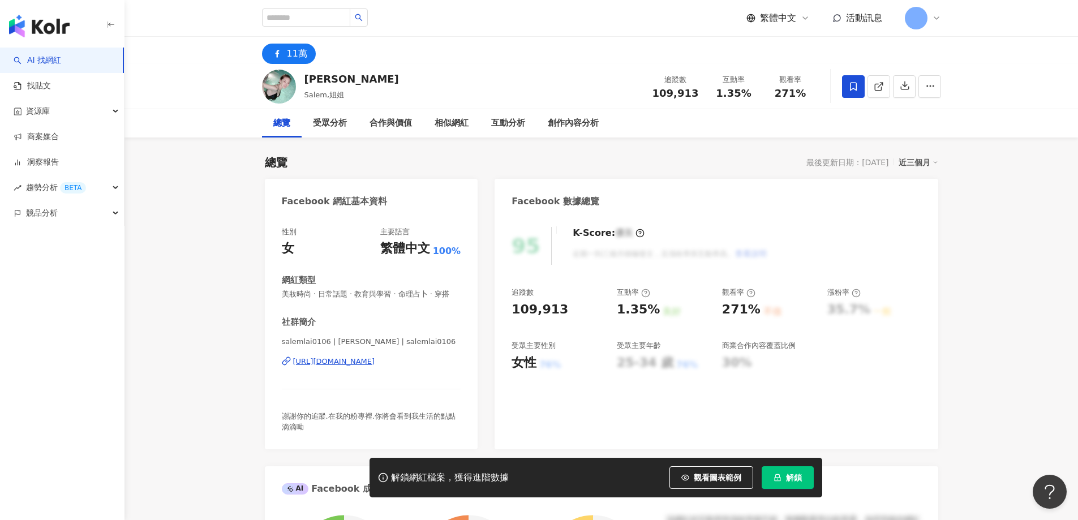
click at [220, 118] on div "總覽 受眾分析 合作與價值 相似網紅 互動分析 創作內容分析" at bounding box center [600, 123] width 953 height 28
click at [905, 85] on icon "button" at bounding box center [905, 85] width 10 height 10
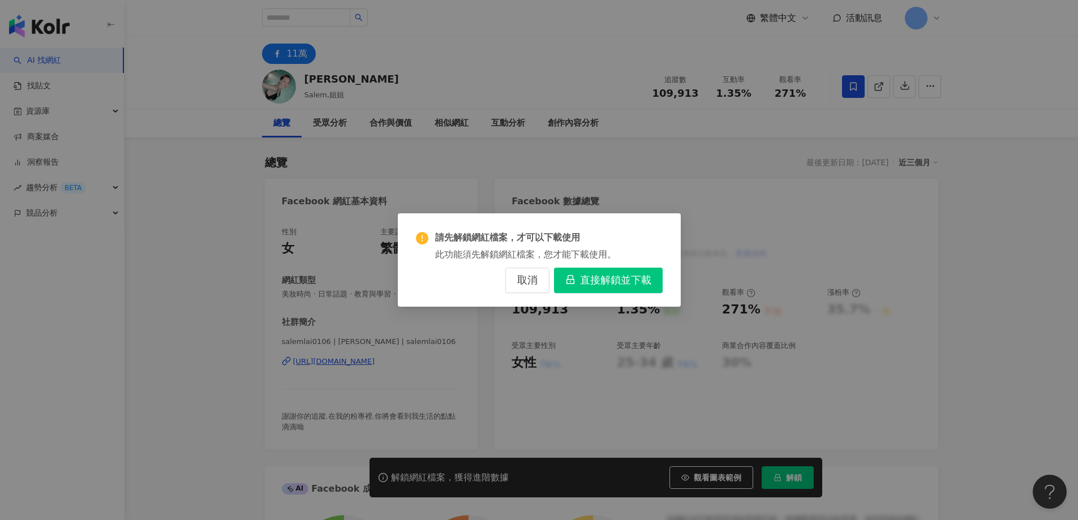
click at [603, 279] on span "直接解鎖並下載" at bounding box center [615, 280] width 71 height 12
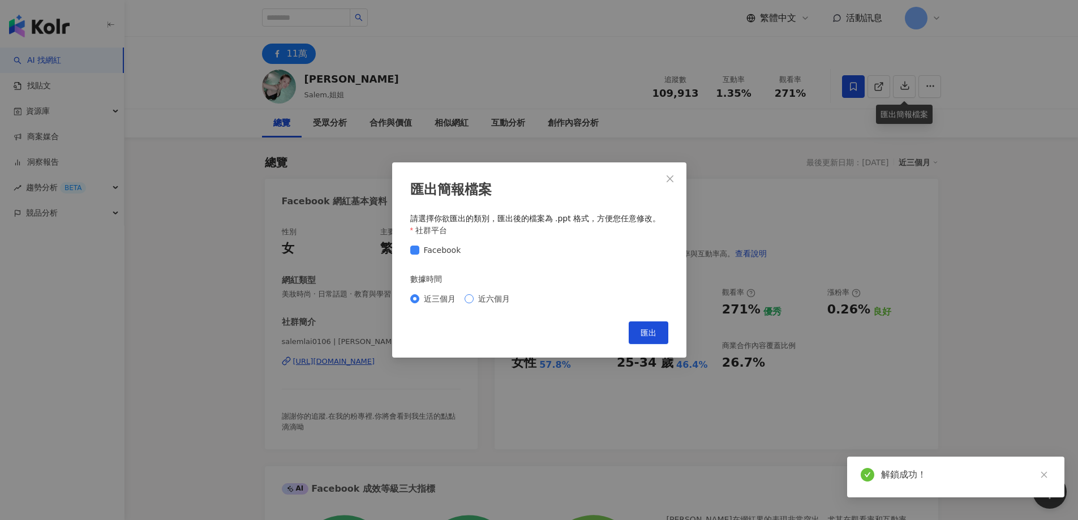
click at [485, 300] on span "近六個月" at bounding box center [494, 299] width 41 height 12
click at [641, 332] on span "匯出" at bounding box center [649, 332] width 16 height 9
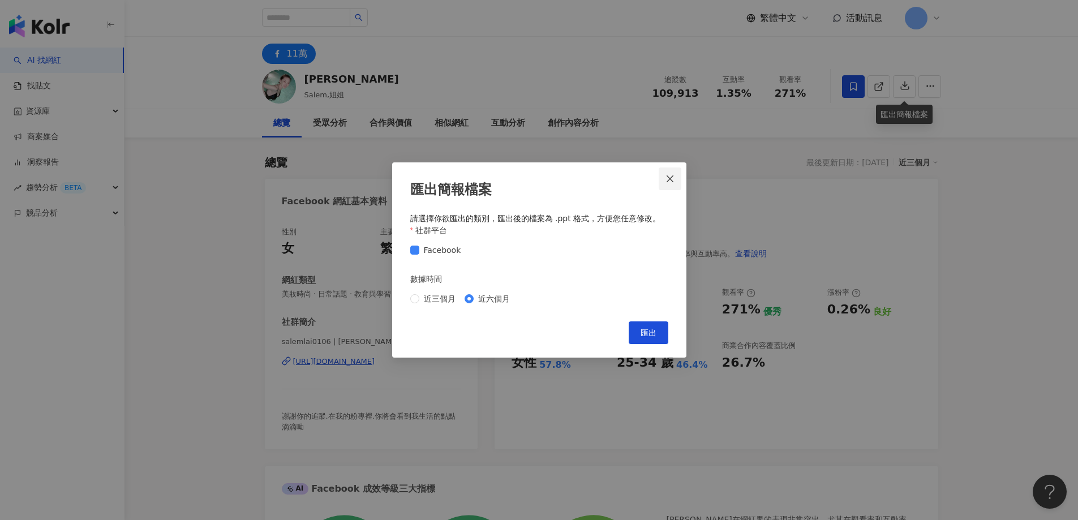
click at [669, 176] on icon "close" at bounding box center [669, 178] width 9 height 9
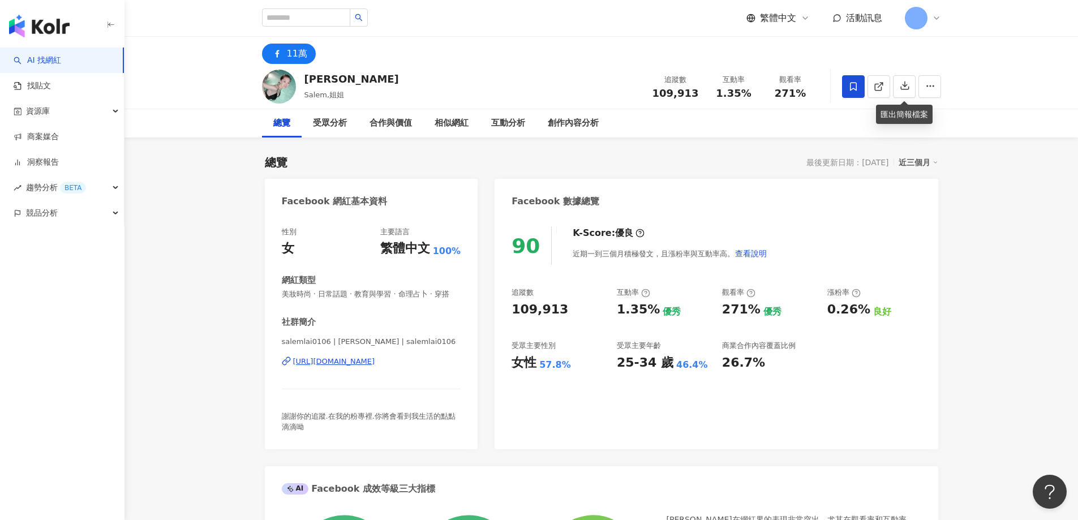
click at [42, 27] on img "button" at bounding box center [39, 26] width 61 height 23
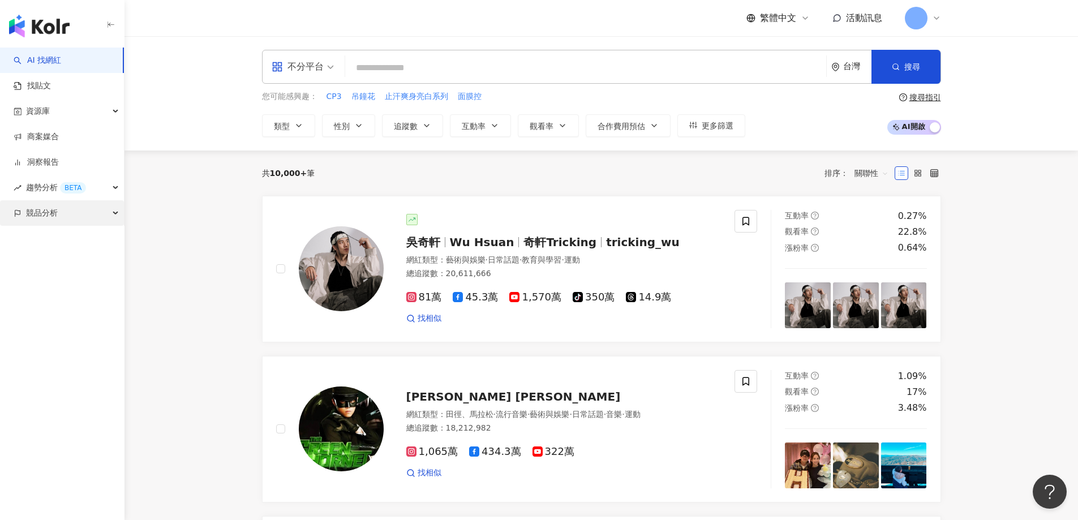
click at [101, 211] on div "競品分析" at bounding box center [62, 212] width 124 height 25
click at [110, 184] on div "趨勢分析 BETA" at bounding box center [62, 187] width 124 height 25
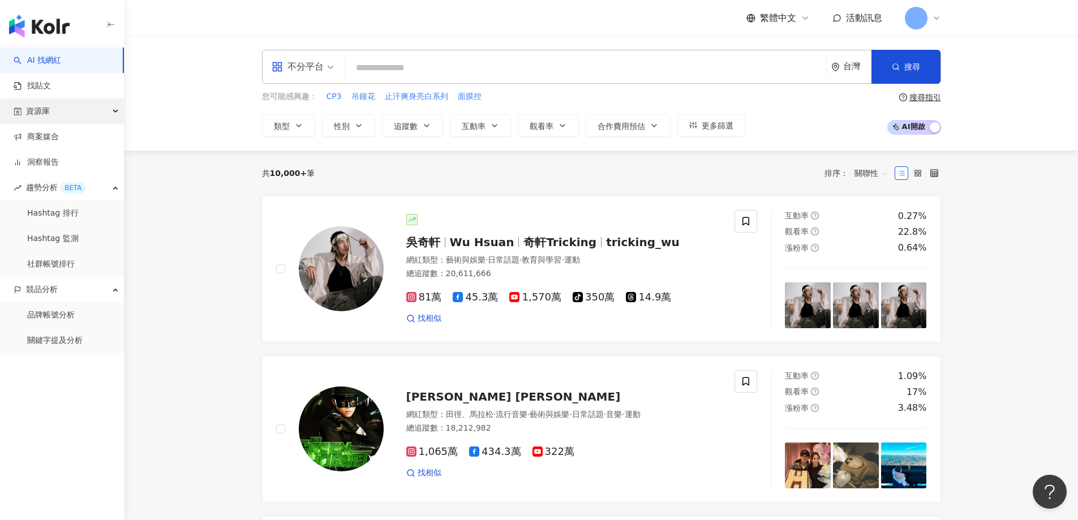
click at [88, 107] on div "資源庫" at bounding box center [62, 110] width 124 height 25
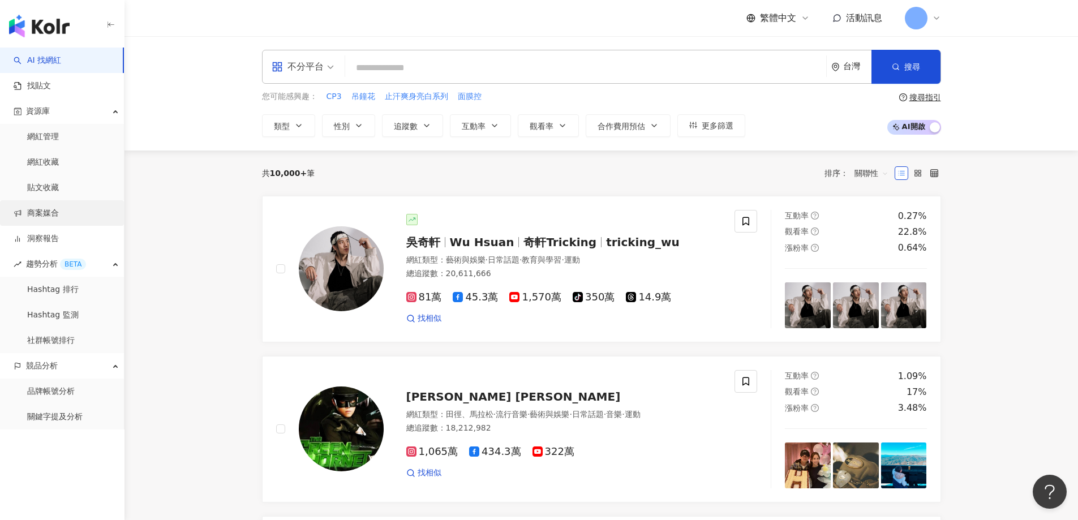
click at [54, 208] on link "商案媒合" at bounding box center [36, 213] width 45 height 11
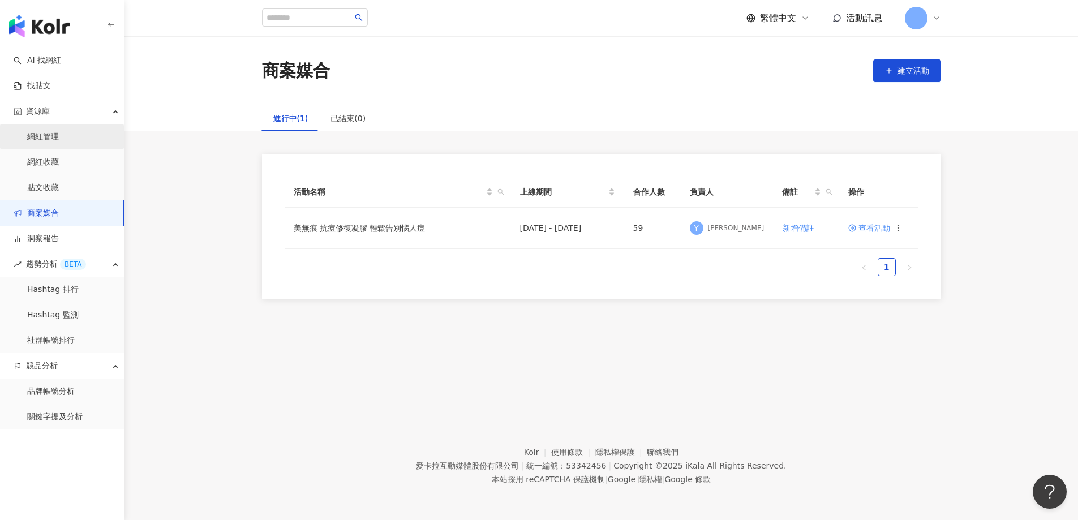
click at [53, 141] on link "網紅管理" at bounding box center [43, 136] width 32 height 11
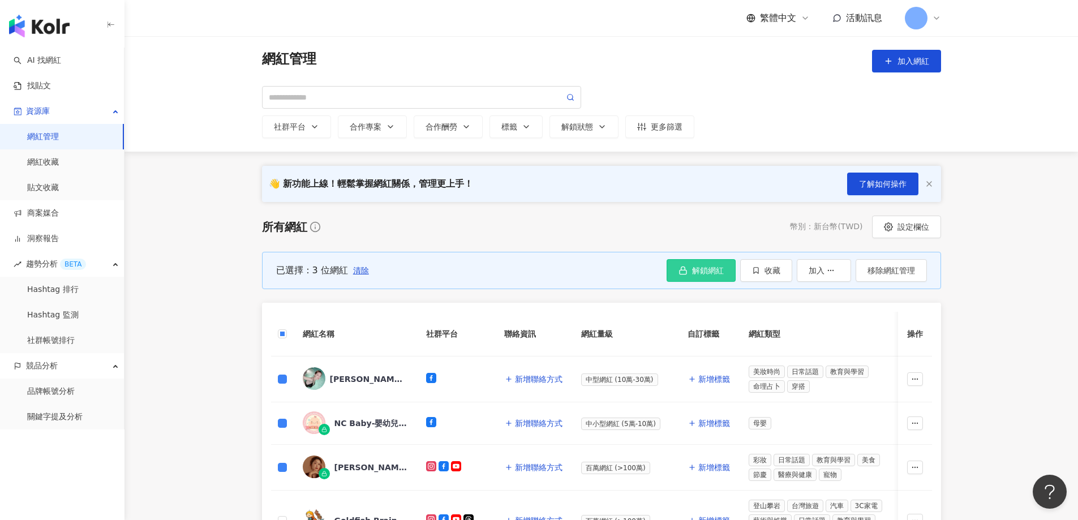
click at [718, 269] on span "解鎖網紅" at bounding box center [708, 270] width 32 height 9
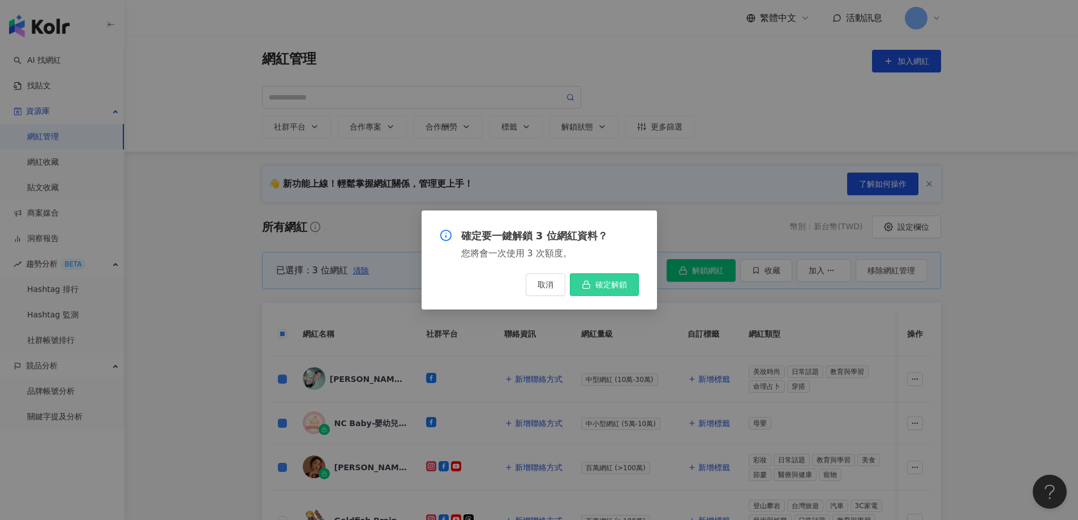
click at [586, 283] on icon "button" at bounding box center [586, 284] width 9 height 9
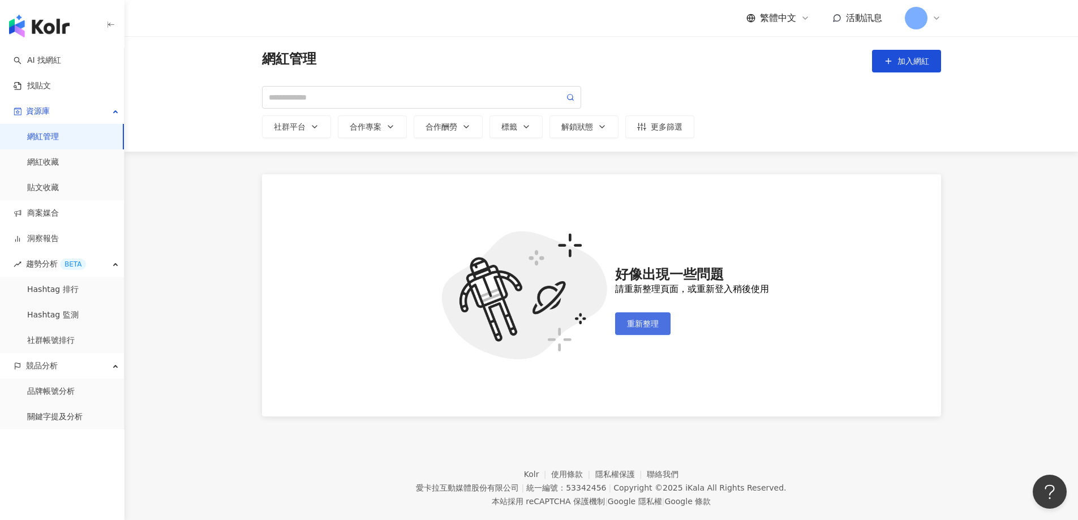
click at [653, 319] on span "重新整理" at bounding box center [643, 323] width 32 height 9
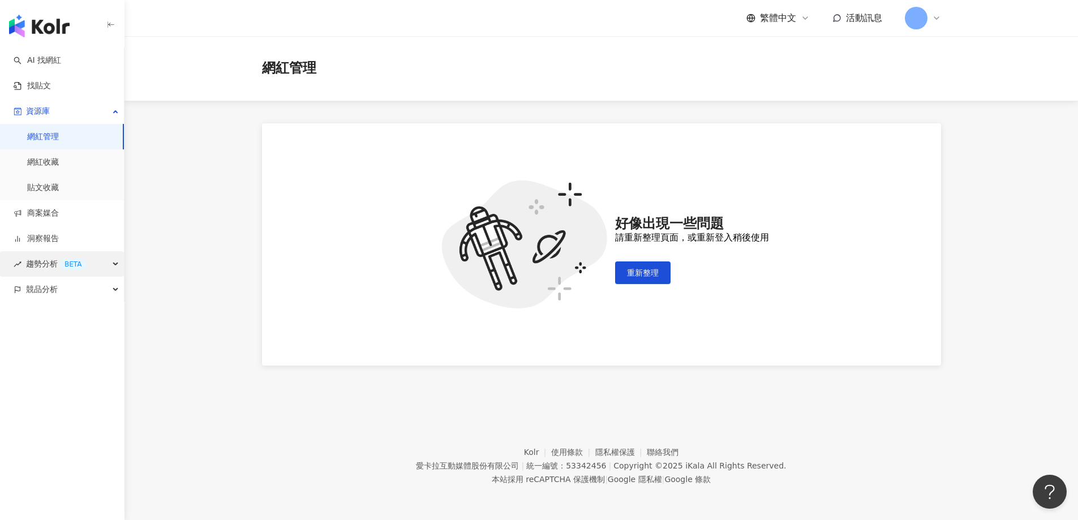
click at [113, 267] on div "趨勢分析 BETA" at bounding box center [62, 263] width 124 height 25
click at [113, 370] on div "競品分析" at bounding box center [62, 365] width 124 height 25
click at [934, 13] on div at bounding box center [923, 18] width 36 height 23
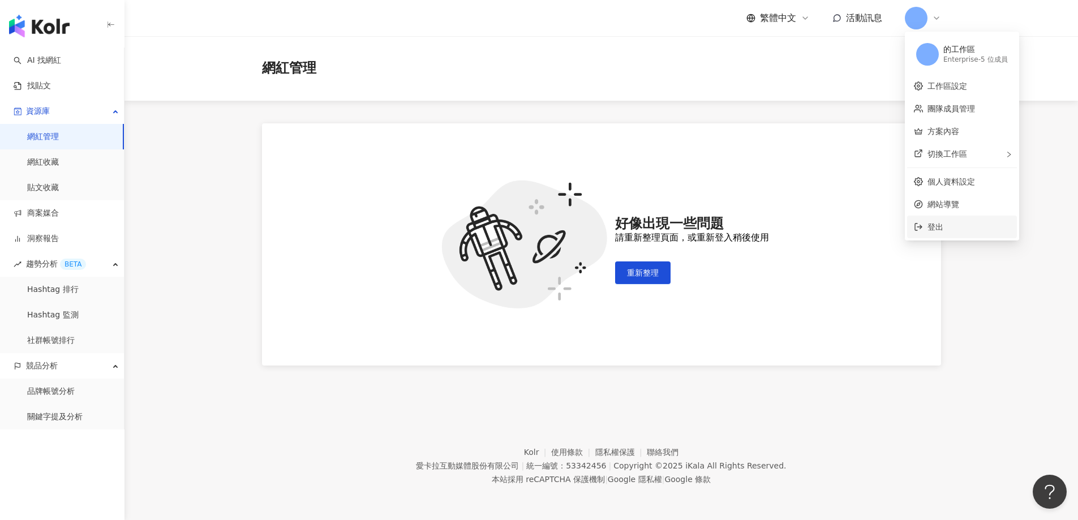
click at [941, 226] on span "登出" at bounding box center [935, 226] width 16 height 9
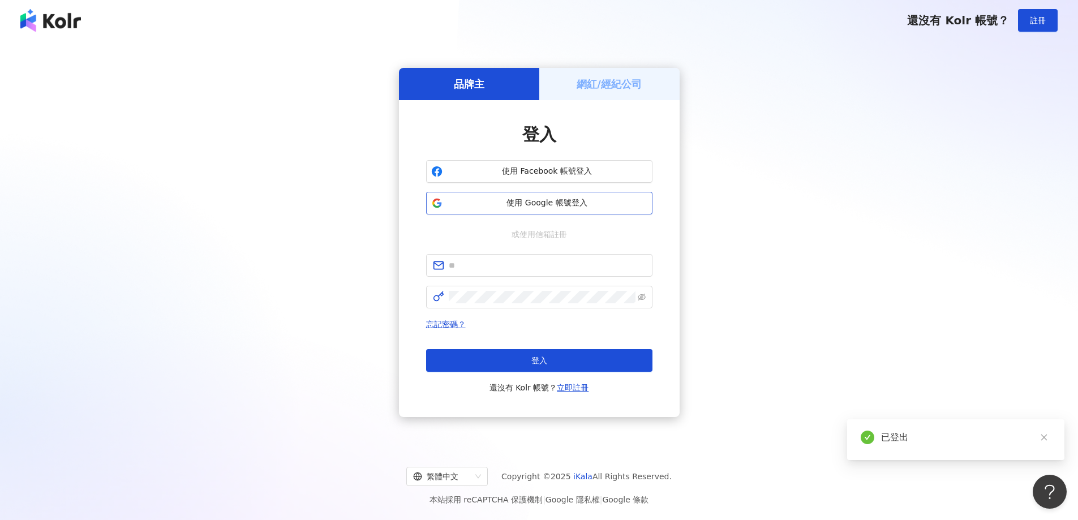
click at [561, 202] on span "使用 Google 帳號登入" at bounding box center [547, 202] width 200 height 11
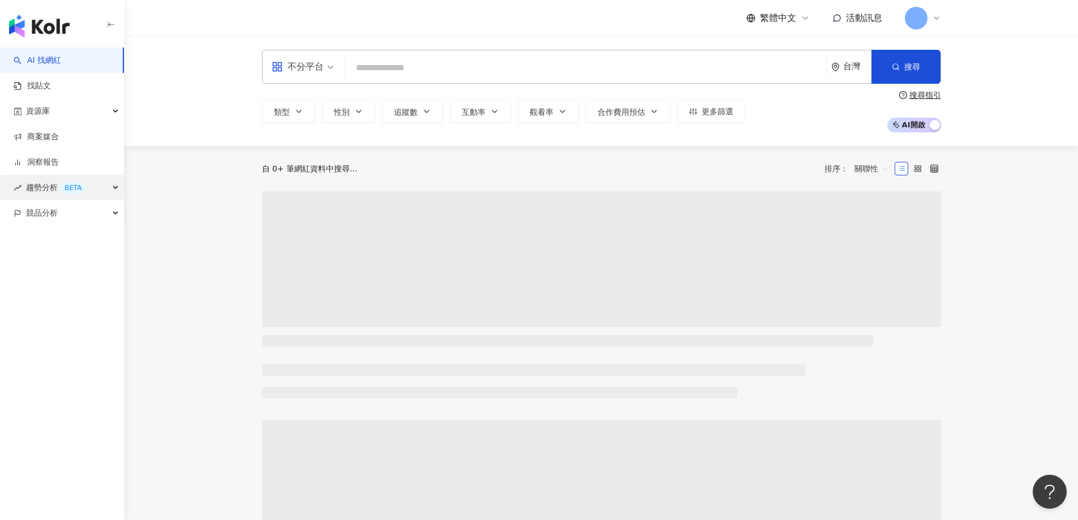
click at [98, 190] on div "趨勢分析 BETA" at bounding box center [62, 187] width 124 height 25
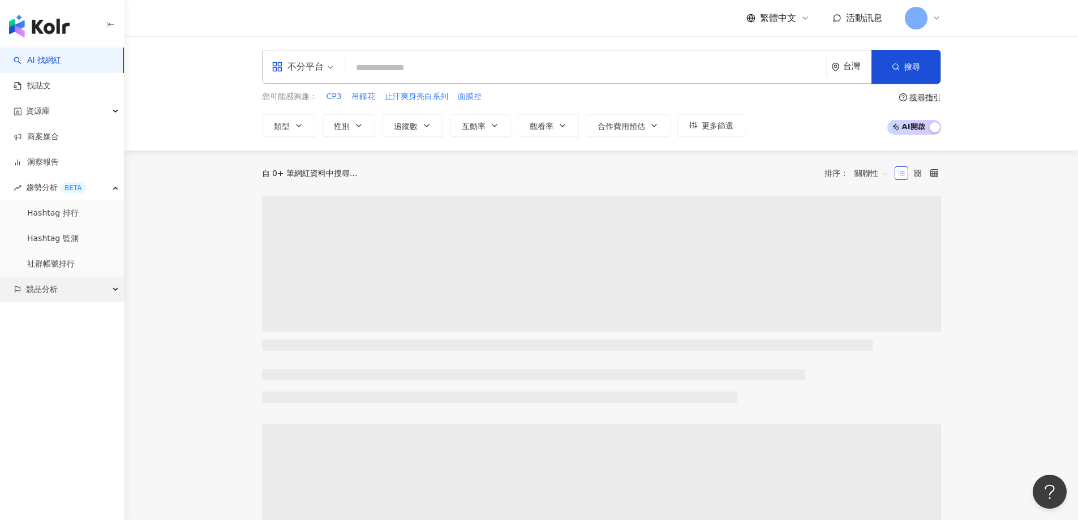
click at [102, 108] on div "資源庫" at bounding box center [62, 110] width 124 height 25
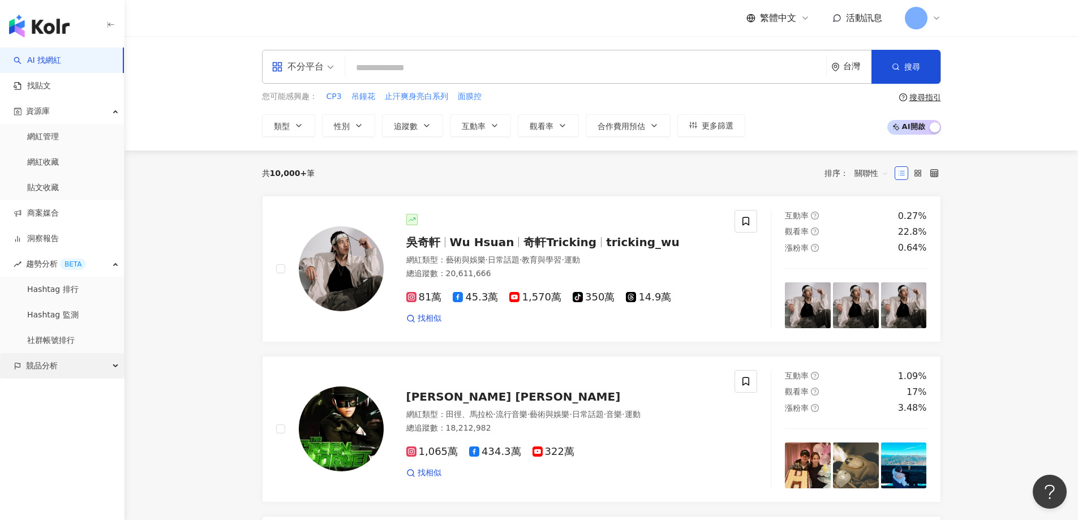
click at [109, 362] on div "競品分析" at bounding box center [62, 365] width 124 height 25
